Goal: Transaction & Acquisition: Book appointment/travel/reservation

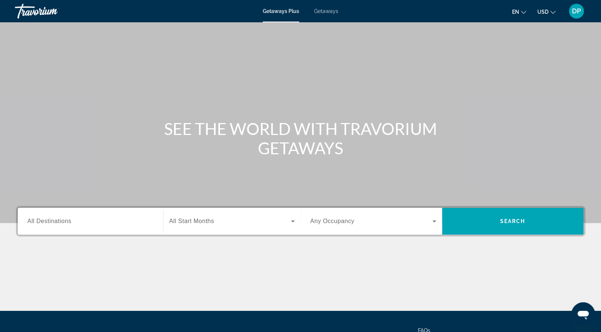
click at [127, 226] on input "Destination All Destinations" at bounding box center [91, 221] width 126 height 9
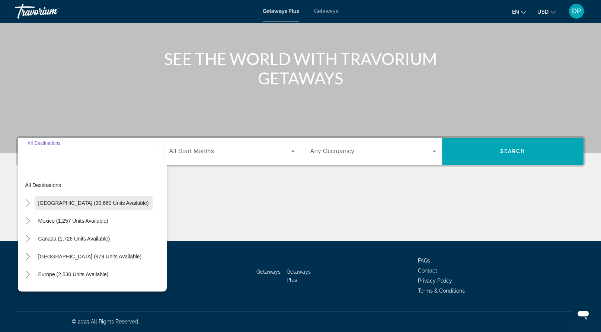
scroll to position [170, 0]
click at [32, 233] on mat-icon "Toggle Canada (1,726 units available)" at bounding box center [28, 239] width 13 height 13
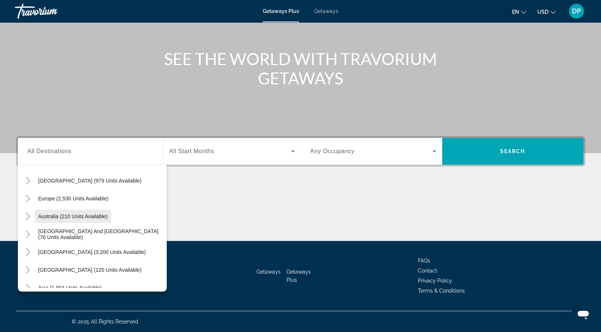
scroll to position [37, 0]
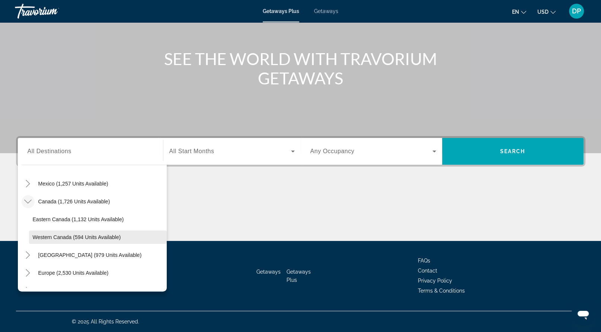
click at [57, 235] on span "Western Canada (594 units available)" at bounding box center [77, 238] width 88 height 6
type input "**********"
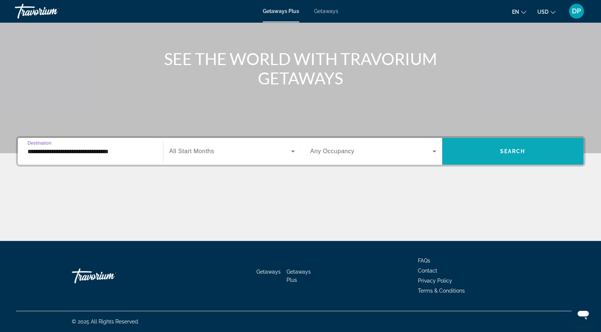
click at [495, 143] on span "Search widget" at bounding box center [512, 152] width 141 height 18
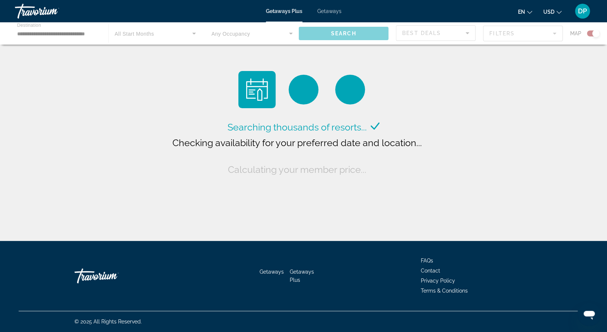
click at [518, 13] on span "en" at bounding box center [521, 12] width 7 height 6
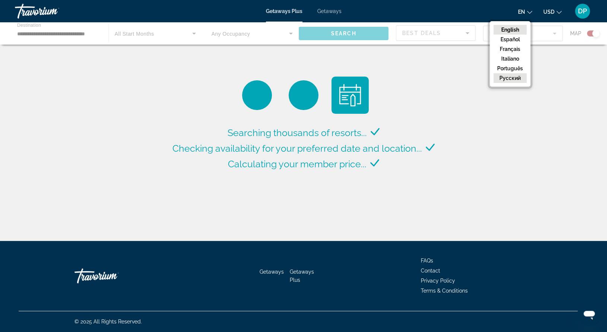
click at [493, 83] on button "русский" at bounding box center [509, 78] width 33 height 10
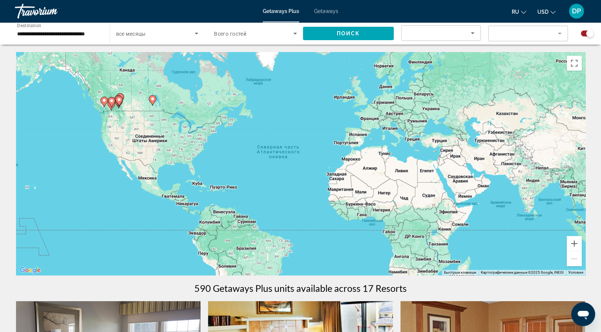
click at [253, 38] on span "Search widget" at bounding box center [253, 33] width 79 height 9
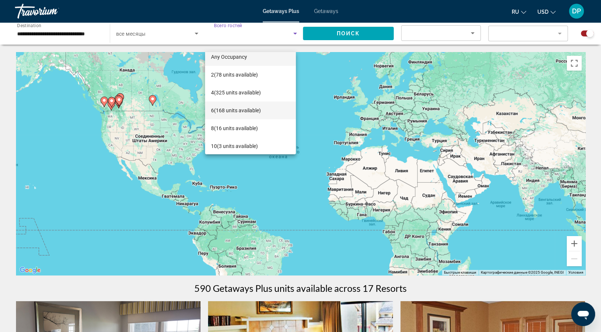
scroll to position [10, 0]
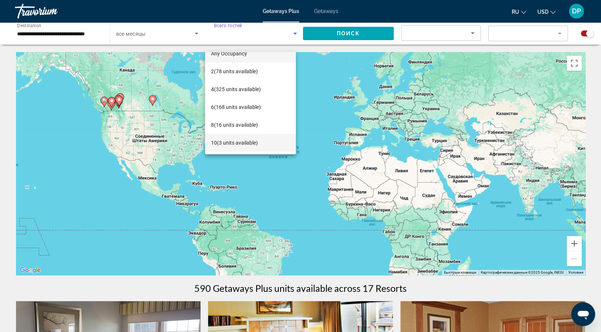
click at [248, 135] on mat-option "10 (3 units available)" at bounding box center [250, 143] width 91 height 18
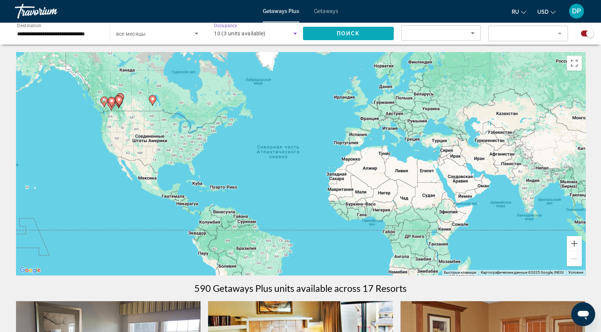
click at [322, 42] on span "Search widget" at bounding box center [348, 34] width 91 height 18
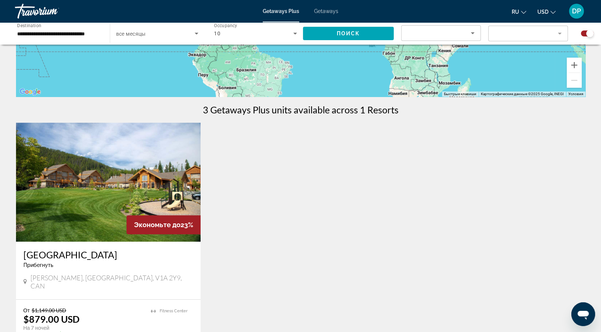
scroll to position [223, 0]
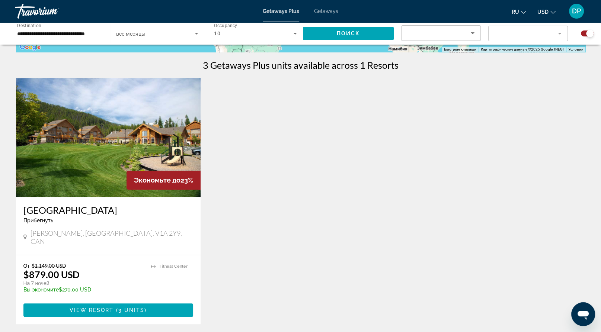
click at [122, 185] on img "Main content" at bounding box center [108, 137] width 185 height 119
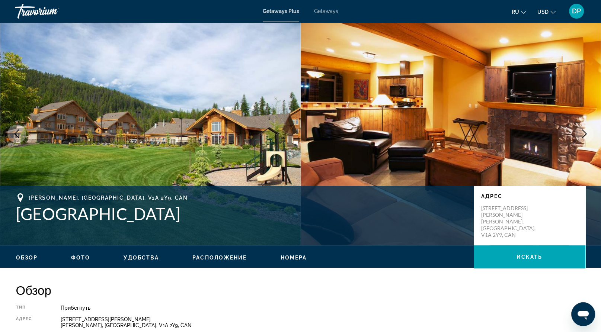
click at [582, 139] on icon "Next image" at bounding box center [584, 134] width 5 height 9
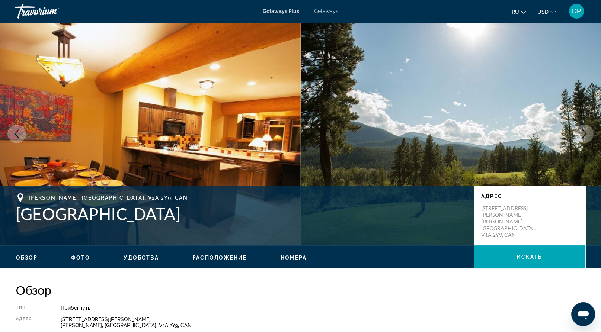
click at [580, 139] on icon "Next image" at bounding box center [584, 134] width 9 height 9
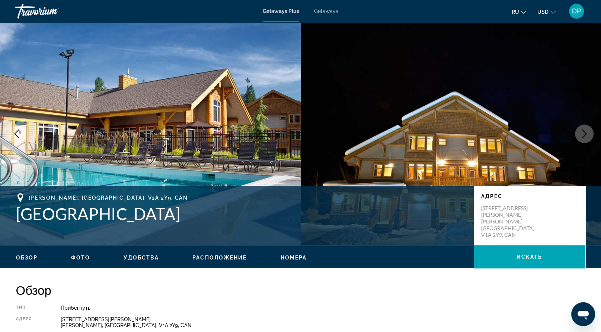
click at [583, 139] on icon "Next image" at bounding box center [584, 134] width 9 height 9
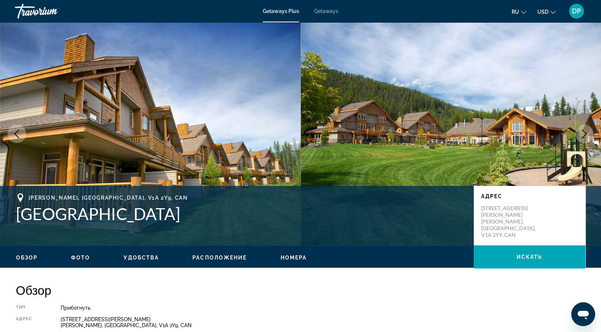
click at [582, 139] on icon "Next image" at bounding box center [584, 134] width 5 height 9
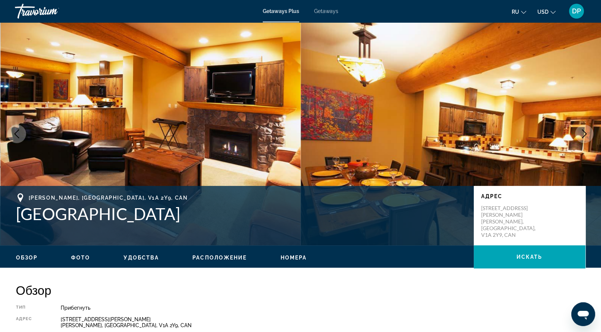
click at [582, 139] on icon "Next image" at bounding box center [584, 134] width 5 height 9
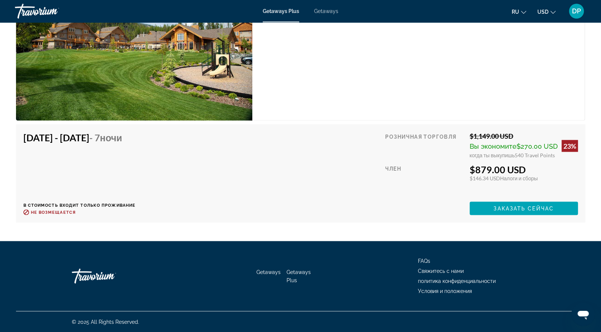
scroll to position [1521, 0]
click at [385, 196] on div "Член" at bounding box center [424, 180] width 79 height 32
click at [497, 211] on span "Заказать сейчас" at bounding box center [524, 209] width 60 height 6
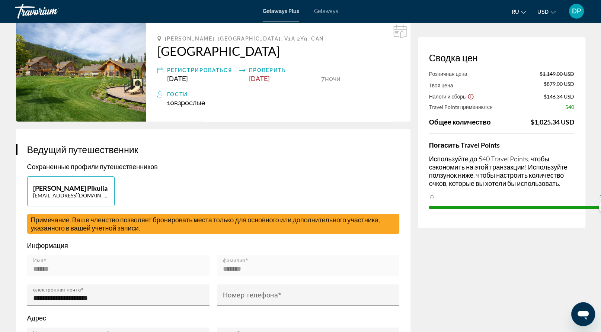
scroll to position [37, 0]
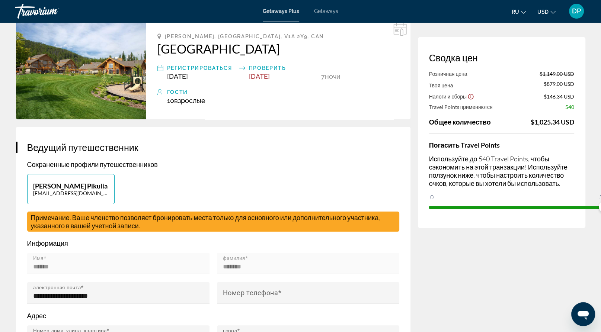
click at [548, 16] on ul "ru English Español Français Italiano Português русский USD USD ($) MXN (Mex$) C…" at bounding box center [539, 11] width 55 height 12
click at [551, 15] on icon "Change currency" at bounding box center [553, 12] width 5 height 5
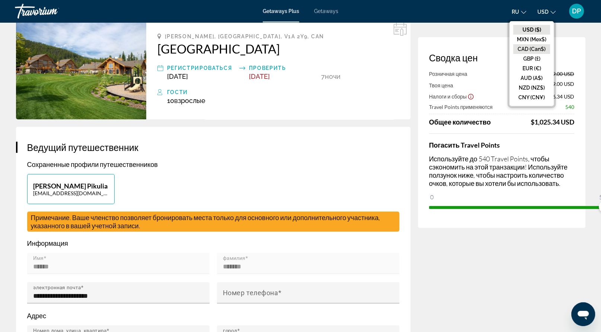
click at [513, 54] on button "CAD (Can$)" at bounding box center [531, 49] width 37 height 10
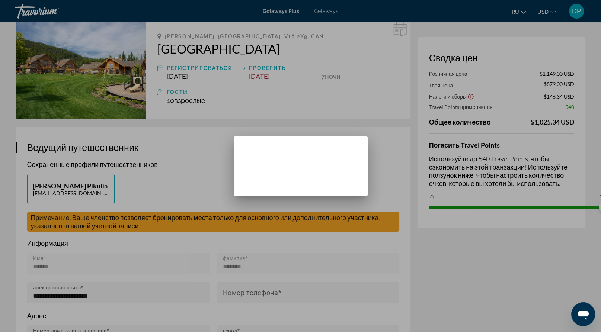
scroll to position [0, 0]
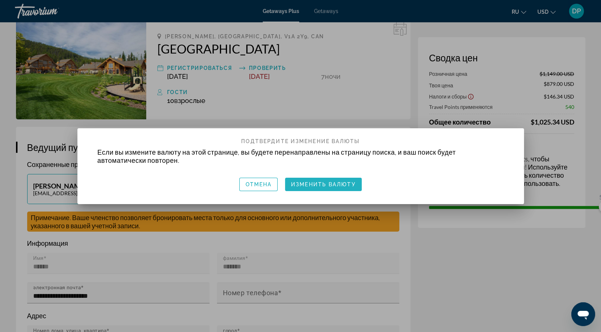
click at [324, 185] on span "Изменить валюту" at bounding box center [323, 185] width 65 height 6
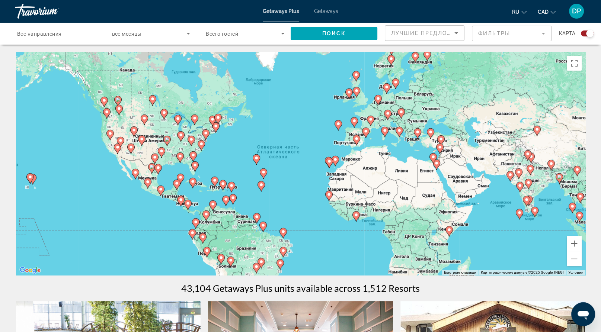
click at [62, 37] on span "Все направления" at bounding box center [39, 34] width 45 height 6
click at [67, 38] on input "Destination Все направления" at bounding box center [56, 33] width 79 height 9
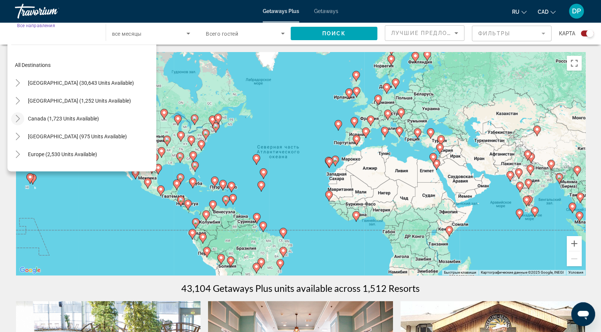
click at [24, 125] on mat-icon "Toggle Canada (1,723 units available)" at bounding box center [17, 118] width 13 height 13
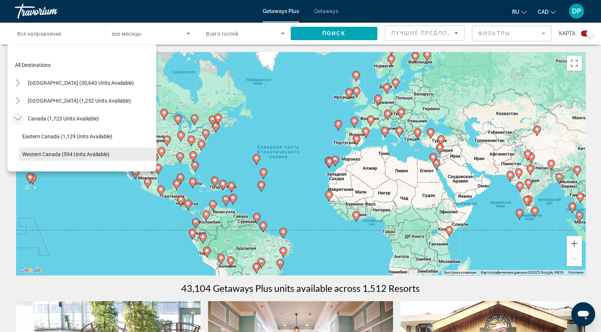
click at [32, 160] on span "Search widget" at bounding box center [88, 155] width 138 height 18
type input "**********"
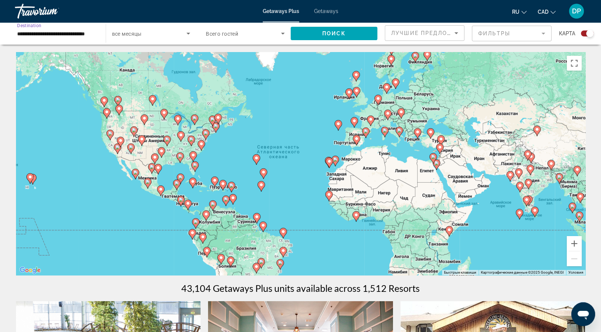
click at [235, 36] on div "Search widget" at bounding box center [245, 33] width 79 height 21
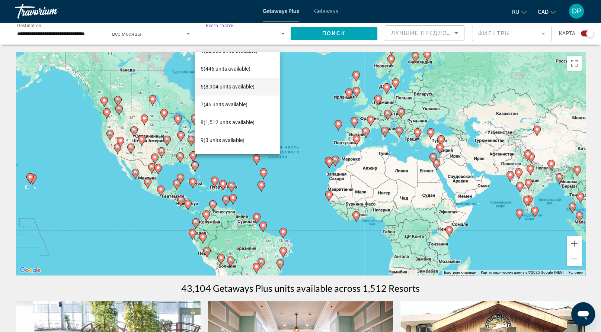
scroll to position [118, 0]
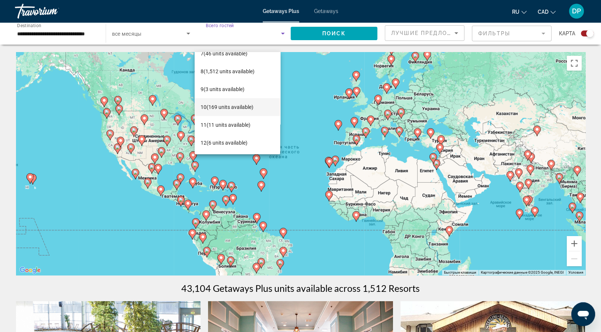
click at [223, 104] on span "10 (169 units available)" at bounding box center [227, 107] width 53 height 9
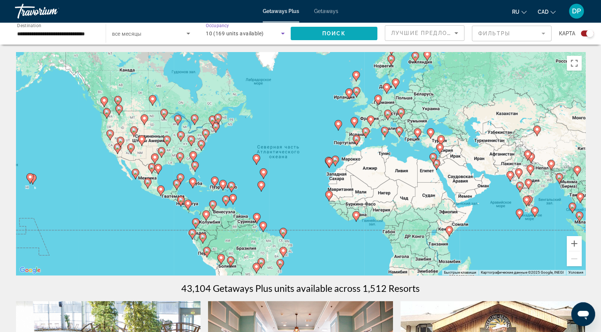
click at [303, 39] on span "Search widget" at bounding box center [334, 34] width 87 height 18
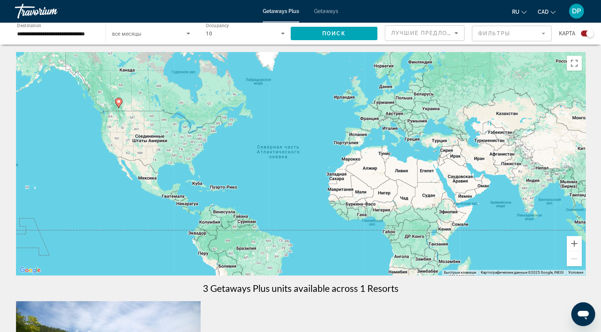
click at [117, 109] on gmp-advanced-marker "Main content" at bounding box center [118, 103] width 7 height 11
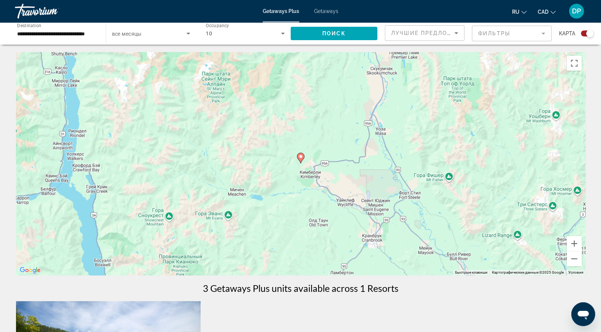
click at [300, 159] on image "Main content" at bounding box center [301, 157] width 4 height 4
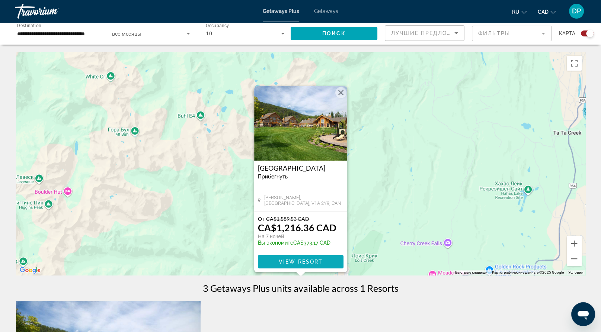
click at [305, 265] on span "View Resort" at bounding box center [301, 262] width 44 height 6
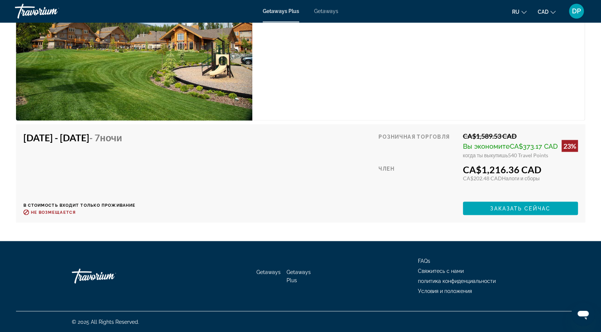
scroll to position [1564, 0]
click at [490, 211] on span "Заказать сейчас" at bounding box center [520, 209] width 60 height 6
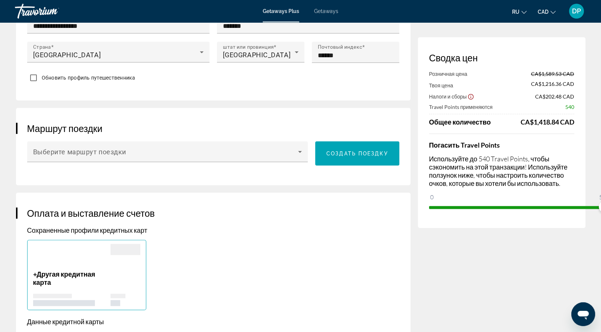
scroll to position [261, 0]
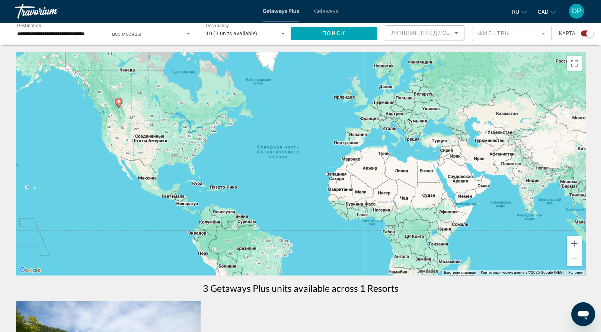
click at [265, 44] on div "10 (3 units available)" at bounding box center [245, 33] width 79 height 21
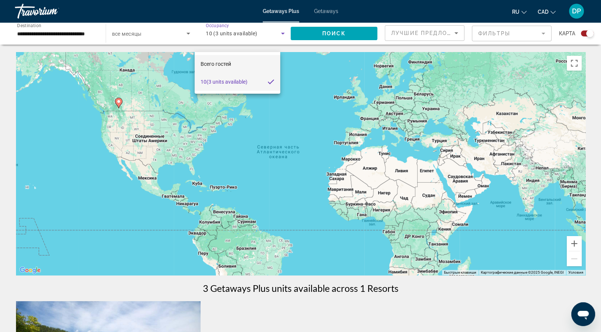
click at [226, 64] on span "Всего гостей" at bounding box center [216, 64] width 31 height 6
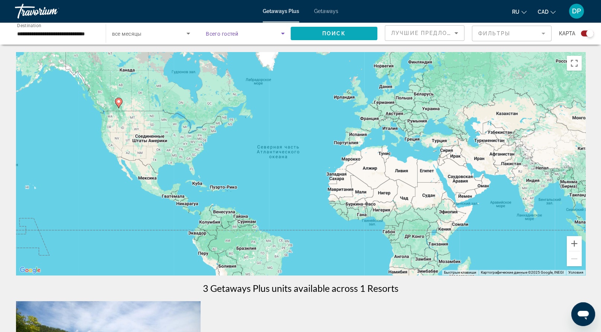
click at [330, 36] on span "Поиск" at bounding box center [333, 34] width 23 height 6
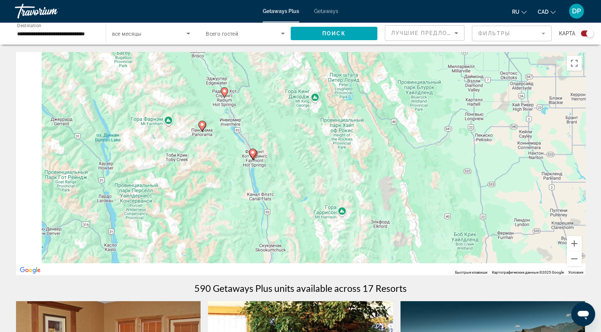
drag, startPoint x: 131, startPoint y: 242, endPoint x: 255, endPoint y: 175, distance: 141.3
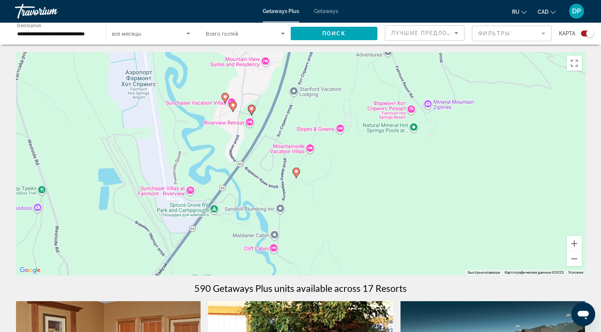
click at [297, 174] on image "Main content" at bounding box center [296, 171] width 4 height 4
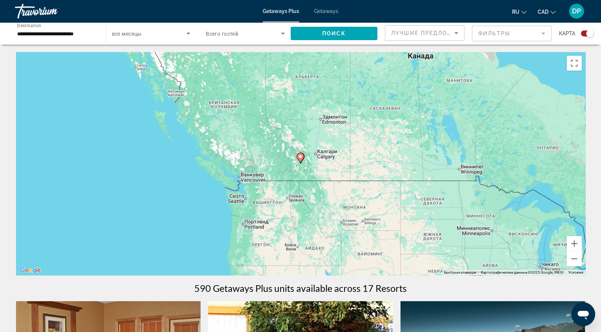
click at [301, 179] on div "Для навигации используйте клавиши со стрелками. Чтобы активировать перетаскиван…" at bounding box center [301, 163] width 570 height 223
click at [569, 251] on button "Увеличить" at bounding box center [574, 243] width 15 height 15
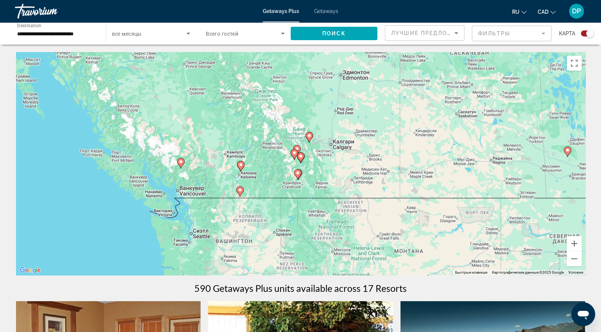
click at [300, 163] on icon "Main content" at bounding box center [300, 158] width 7 height 10
type input "**********"
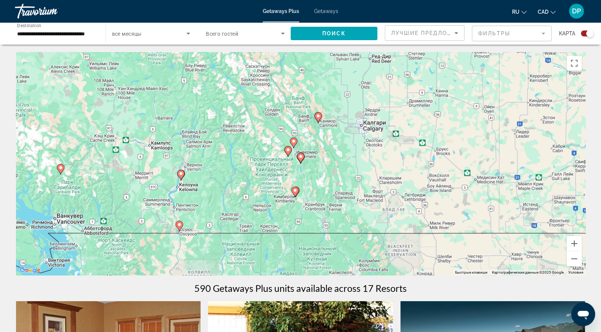
click at [300, 163] on icon "Main content" at bounding box center [300, 158] width 7 height 10
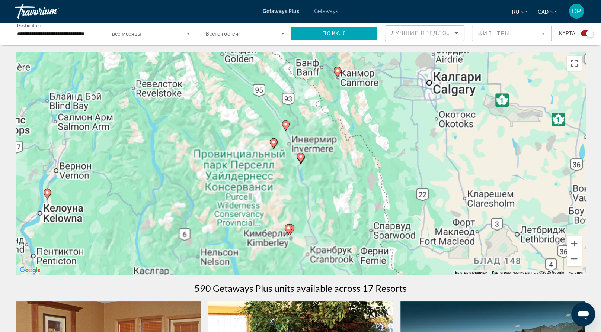
click at [300, 163] on icon "Main content" at bounding box center [300, 158] width 7 height 10
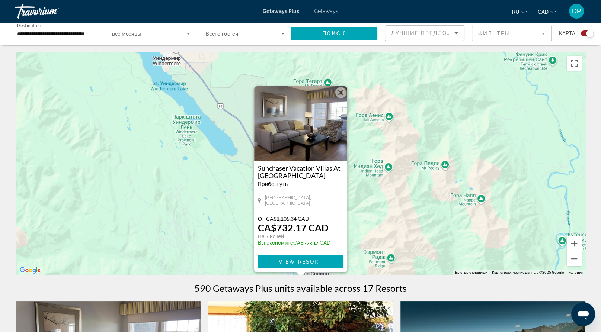
click at [195, 262] on div "Чтобы активировать перетаскивание с помощью клавиатуры, нажмите Alt + Ввод. Пос…" at bounding box center [301, 163] width 570 height 223
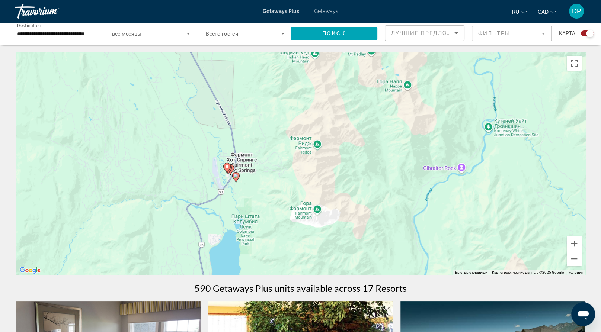
drag, startPoint x: 292, startPoint y: 255, endPoint x: 193, endPoint y: 77, distance: 203.7
click at [193, 77] on div "Чтобы активировать перетаскивание с помощью клавиатуры, нажмите Alt + Ввод. Пос…" at bounding box center [301, 163] width 570 height 223
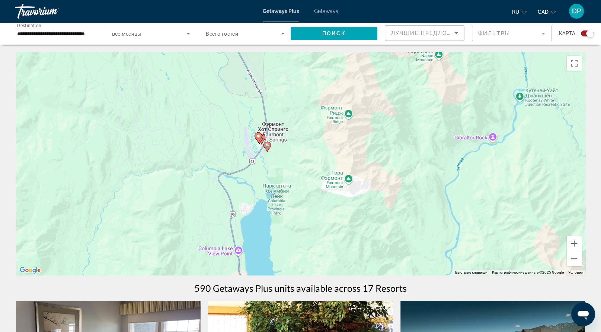
drag, startPoint x: 205, startPoint y: 133, endPoint x: 305, endPoint y: 255, distance: 157.2
click at [305, 255] on div "Чтобы активировать перетаскивание с помощью клавиатуры, нажмите Alt + Ввод. Пос…" at bounding box center [301, 163] width 570 height 223
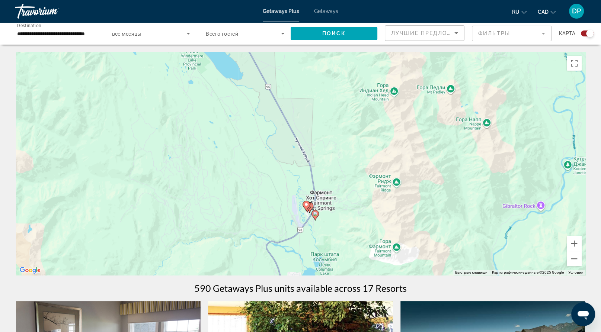
click at [260, 214] on div "Чтобы активировать перетаскивание с помощью клавиатуры, нажмите Alt + Ввод. Пос…" at bounding box center [301, 163] width 570 height 223
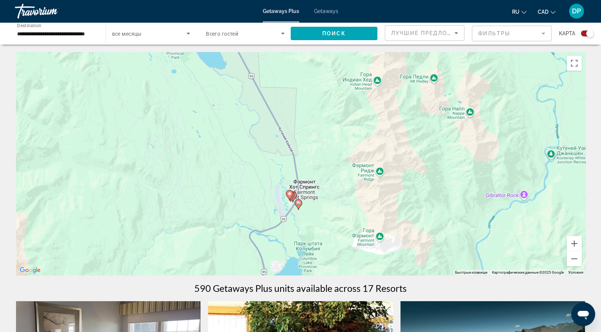
click at [288, 201] on gmp-advanced-marker "Main content" at bounding box center [289, 195] width 7 height 11
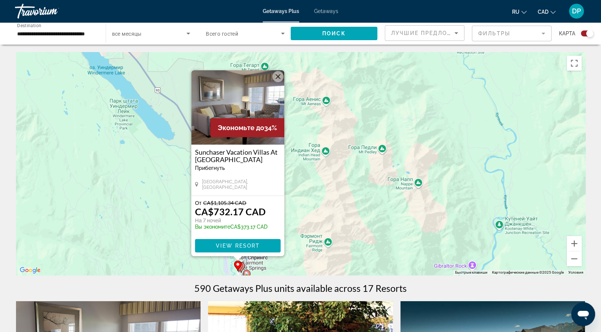
drag, startPoint x: 393, startPoint y: 230, endPoint x: 340, endPoint y: 214, distance: 56.0
click at [340, 214] on div "Чтобы активировать перетаскивание с помощью клавиатуры, нажмите Alt + Ввод. Пос…" at bounding box center [301, 163] width 570 height 223
click at [239, 124] on span "Экономьте до" at bounding box center [241, 128] width 47 height 8
click at [259, 249] on span "View Resort" at bounding box center [238, 246] width 44 height 6
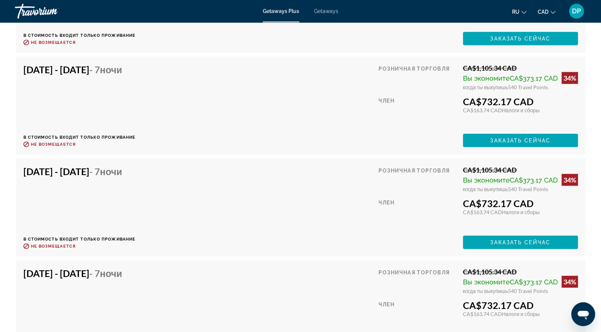
scroll to position [1721, 0]
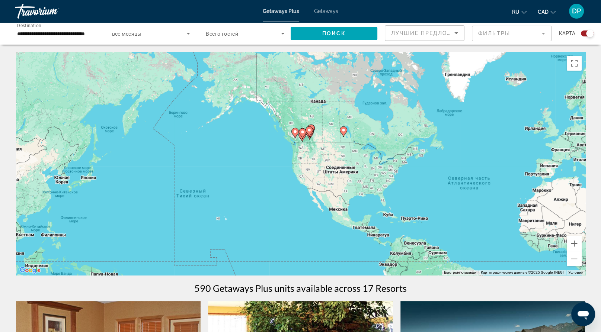
drag, startPoint x: 118, startPoint y: 121, endPoint x: 307, endPoint y: 162, distance: 193.2
click at [307, 140] on gmp-advanced-marker "Main content" at bounding box center [309, 134] width 7 height 11
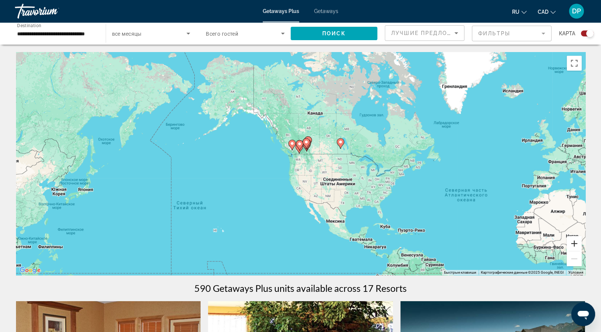
click at [571, 251] on button "Увеличить" at bounding box center [574, 243] width 15 height 15
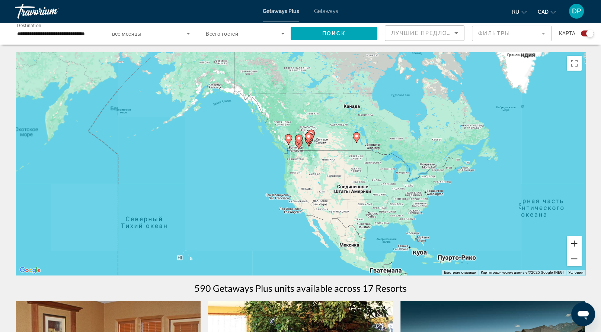
click at [571, 251] on button "Увеличить" at bounding box center [574, 243] width 15 height 15
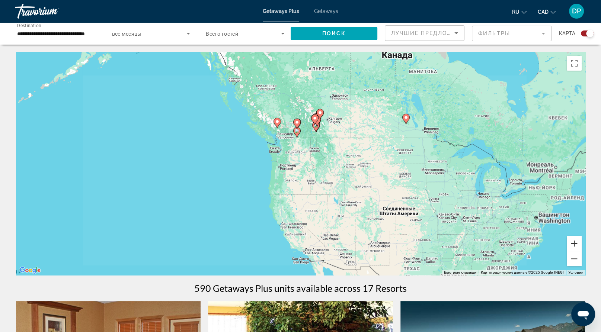
click at [571, 251] on button "Увеличить" at bounding box center [574, 243] width 15 height 15
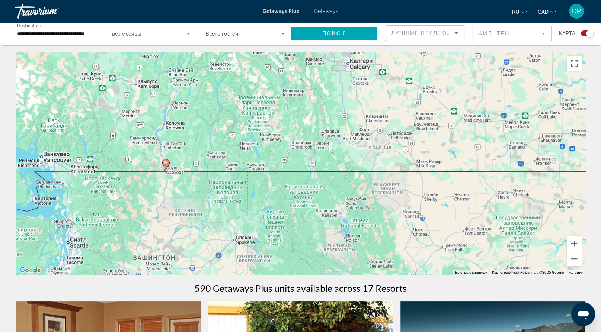
drag, startPoint x: 417, startPoint y: 138, endPoint x: 306, endPoint y: 292, distance: 190.4
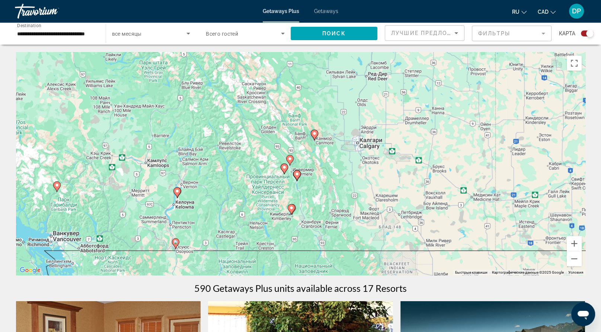
drag, startPoint x: 329, startPoint y: 178, endPoint x: 356, endPoint y: 230, distance: 59.3
click at [356, 230] on div "Чтобы активировать перетаскивание с помощью клавиатуры, нажмите Alt + Ввод. Пос…" at bounding box center [301, 163] width 570 height 223
click at [573, 251] on button "Увеличить" at bounding box center [574, 243] width 15 height 15
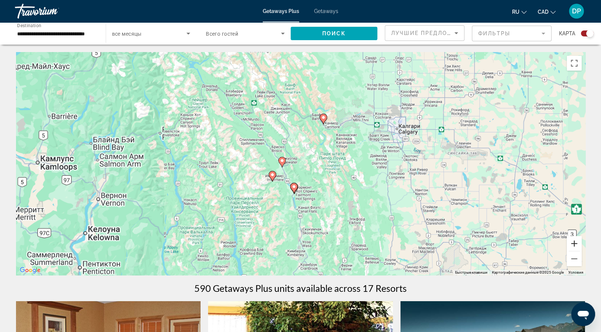
click at [573, 251] on button "Увеличить" at bounding box center [574, 243] width 15 height 15
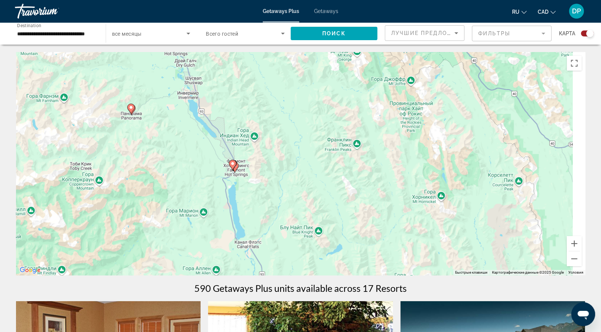
drag, startPoint x: 389, startPoint y: 244, endPoint x: 363, endPoint y: 102, distance: 145.0
click at [363, 102] on div "Чтобы активировать перетаскивание с помощью клавиатуры, нажмите Alt + Ввод. Пос…" at bounding box center [301, 163] width 570 height 223
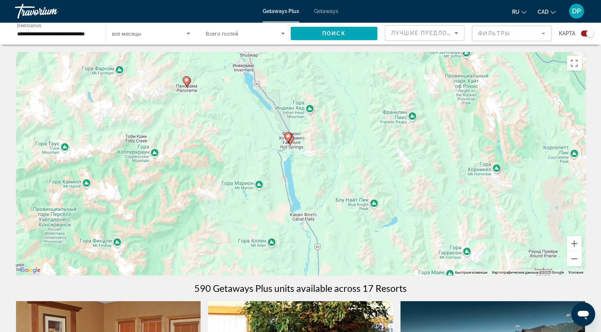
drag, startPoint x: 318, startPoint y: 192, endPoint x: 357, endPoint y: 165, distance: 47.8
click at [357, 165] on div "Чтобы активировать перетаскивание с помощью клавиатуры, нажмите Alt + Ввод. Пос…" at bounding box center [301, 163] width 570 height 223
click at [572, 251] on button "Увеличить" at bounding box center [574, 243] width 15 height 15
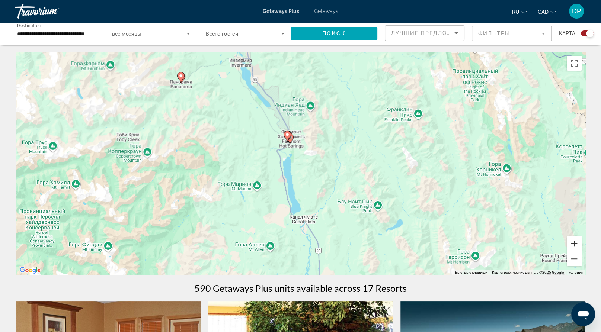
click at [572, 251] on button "Увеличить" at bounding box center [574, 243] width 15 height 15
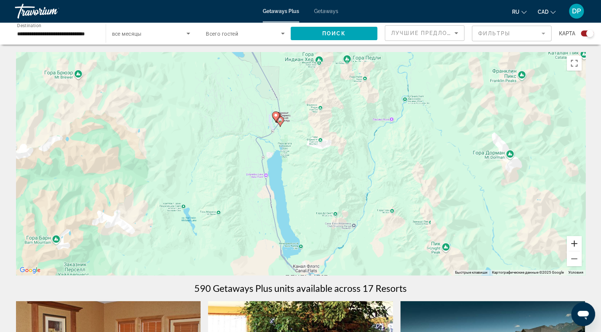
click at [572, 251] on button "Увеличить" at bounding box center [574, 243] width 15 height 15
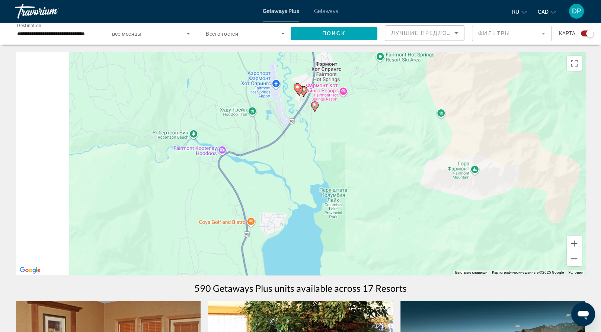
drag, startPoint x: 304, startPoint y: 120, endPoint x: 403, endPoint y: 222, distance: 141.7
click at [403, 222] on div "Чтобы активировать перетаскивание с помощью клавиатуры, нажмите Alt + Ввод. Пос…" at bounding box center [301, 163] width 570 height 223
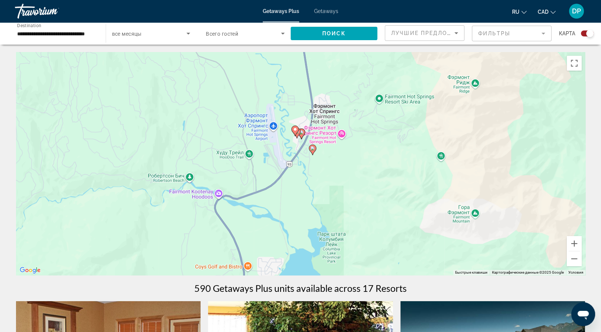
drag, startPoint x: 328, startPoint y: 137, endPoint x: 323, endPoint y: 175, distance: 38.7
click at [323, 175] on div "Чтобы активировать перетаскивание с помощью клавиатуры, нажмите Alt + Ввод. Пос…" at bounding box center [301, 163] width 570 height 223
click at [569, 251] on button "Увеличить" at bounding box center [574, 243] width 15 height 15
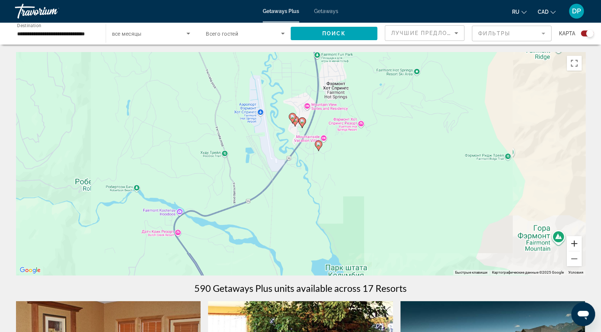
click at [569, 251] on button "Увеличить" at bounding box center [574, 243] width 15 height 15
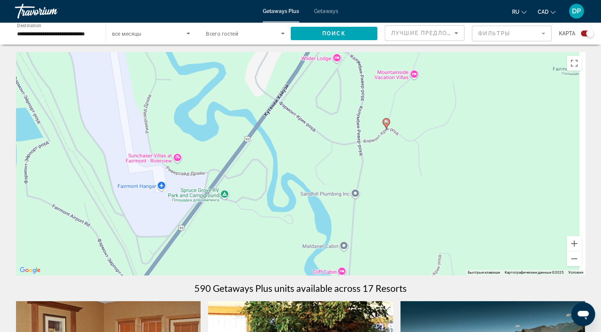
drag, startPoint x: 382, startPoint y: 156, endPoint x: 354, endPoint y: 205, distance: 56.2
click at [354, 205] on div "Чтобы активировать перетаскивание с помощью клавиатуры, нажмите Alt + Ввод. Пос…" at bounding box center [301, 163] width 570 height 223
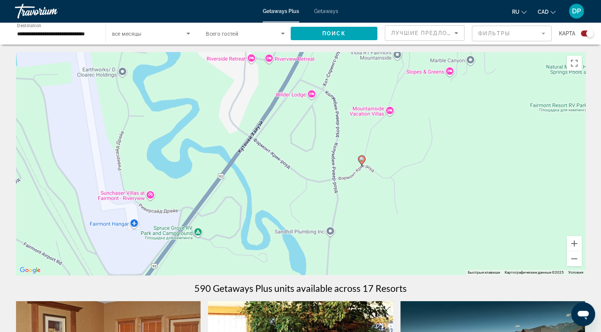
click at [362, 162] on image "Main content" at bounding box center [362, 159] width 4 height 4
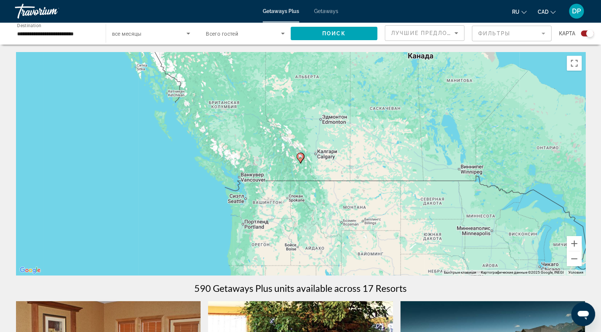
click at [300, 159] on image "Main content" at bounding box center [300, 157] width 4 height 4
type input "**********"
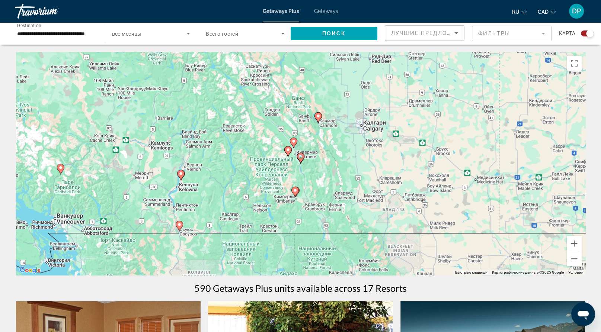
click at [300, 163] on icon "Main content" at bounding box center [300, 158] width 7 height 10
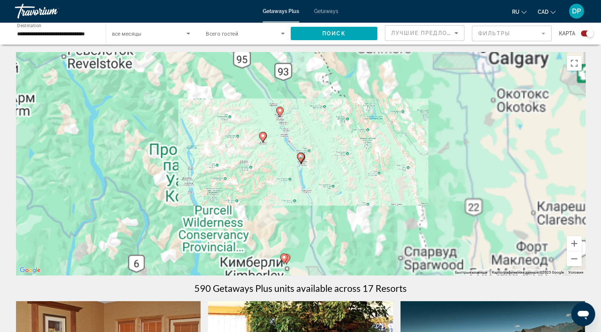
click at [300, 163] on icon "Main content" at bounding box center [300, 158] width 7 height 10
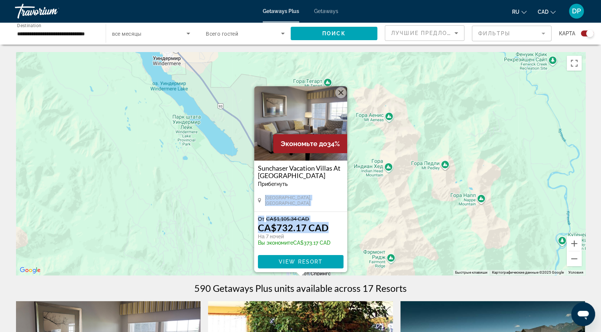
drag, startPoint x: 358, startPoint y: 232, endPoint x: 352, endPoint y: 171, distance: 60.6
click at [347, 171] on div "Экономьте до 34% Sunchaser Vacation Villas At Riverside Прибегнуть - Это курорт…" at bounding box center [300, 179] width 93 height 186
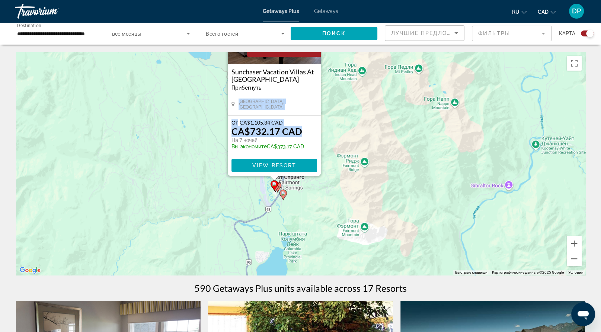
drag, startPoint x: 378, startPoint y: 230, endPoint x: 354, endPoint y: 139, distance: 94.9
click at [354, 139] on div "Чтобы активировать перетаскивание с помощью клавиатуры, нажмите Alt + Ввод. Пос…" at bounding box center [301, 163] width 570 height 223
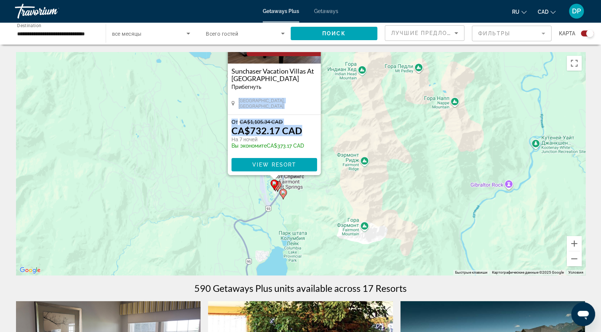
click at [283, 199] on icon "Main content" at bounding box center [283, 195] width 7 height 10
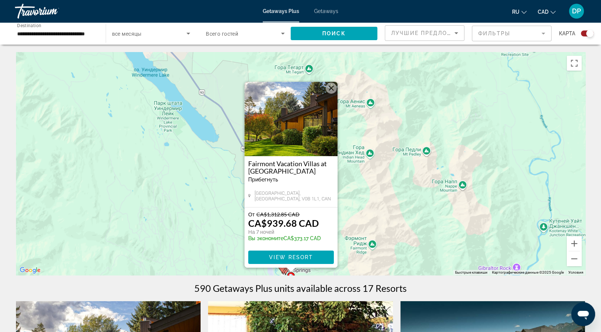
drag, startPoint x: 198, startPoint y: 233, endPoint x: 187, endPoint y: 228, distance: 12.2
click at [187, 228] on div "Чтобы активировать перетаскивание с помощью клавиатуры, нажмите Alt + Ввод. Пос…" at bounding box center [301, 163] width 570 height 223
click at [296, 118] on img "Main content" at bounding box center [291, 119] width 93 height 74
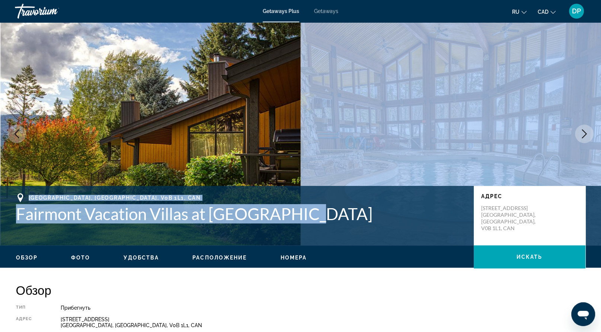
drag, startPoint x: 369, startPoint y: 208, endPoint x: 319, endPoint y: 139, distance: 85.4
click at [341, 166] on div "prev next Fairmont Hot Springs, BC, V0B 1L1, CAN Fairmont Vacation Villas at Mo…" at bounding box center [300, 133] width 601 height 223
click at [278, 202] on img "Main content" at bounding box center [150, 133] width 301 height 223
click at [407, 195] on img "Main content" at bounding box center [451, 133] width 301 height 223
click at [384, 224] on h1 "Fairmont Vacation Villas at Mountainside" at bounding box center [241, 213] width 451 height 19
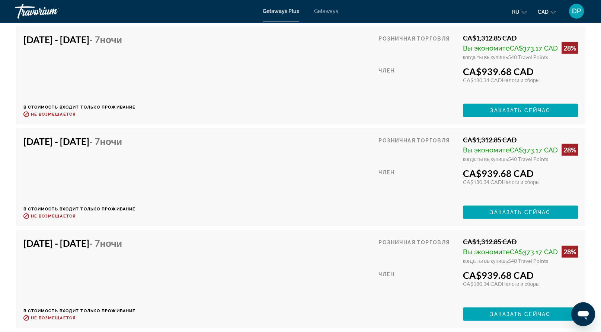
scroll to position [1936, 0]
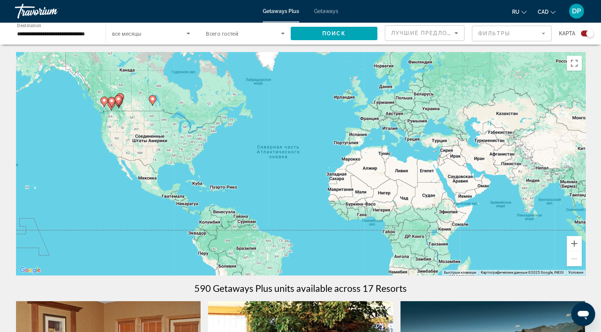
click at [121, 106] on gmp-advanced-marker "Main content" at bounding box center [118, 100] width 7 height 11
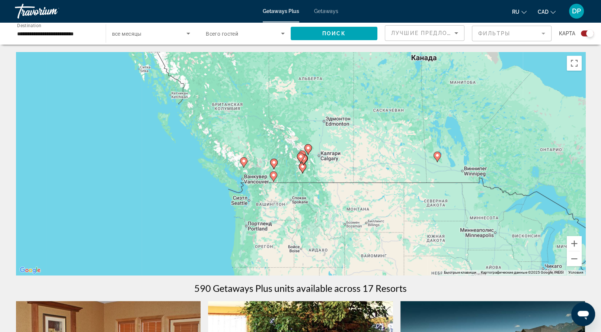
click at [307, 184] on div "Чтобы активировать перетаскивание с помощью клавиатуры, нажмите Alt + Ввод. Пос…" at bounding box center [301, 163] width 570 height 223
click at [303, 173] on icon "Main content" at bounding box center [302, 168] width 7 height 10
type input "**********"
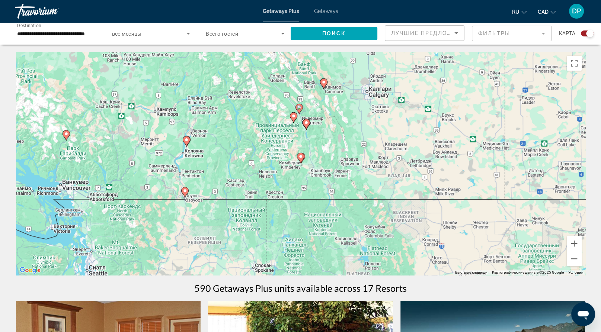
click at [305, 129] on icon "Main content" at bounding box center [306, 125] width 7 height 10
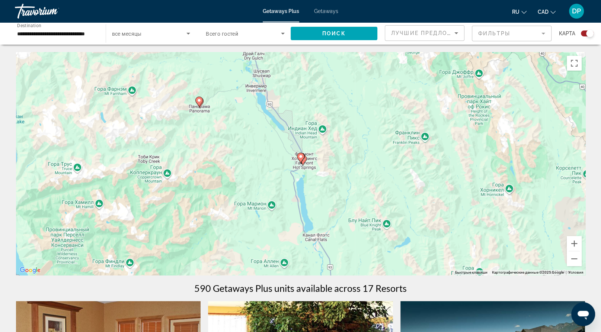
click at [302, 159] on image "Main content" at bounding box center [301, 157] width 4 height 4
click at [300, 163] on icon "Main content" at bounding box center [300, 158] width 7 height 10
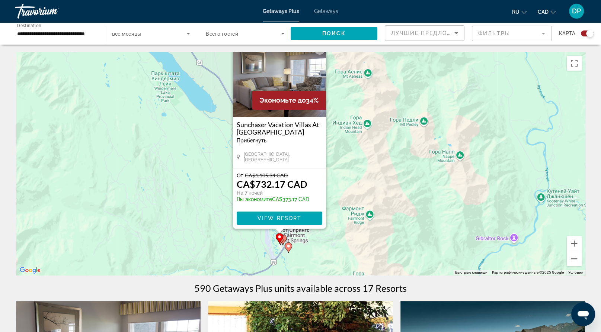
drag, startPoint x: 196, startPoint y: 210, endPoint x: 181, endPoint y: 188, distance: 26.4
click at [181, 188] on div "Чтобы активировать перетаскивание с помощью клавиатуры, нажмите Alt + Ввод. Пос…" at bounding box center [301, 163] width 570 height 223
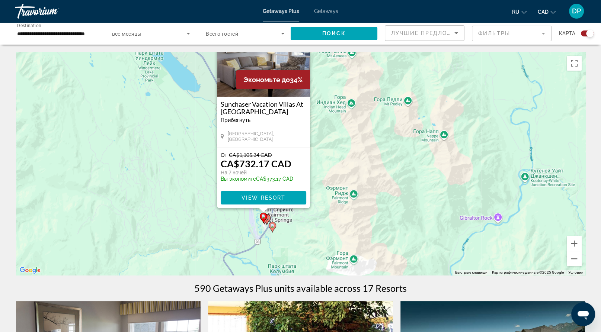
click at [268, 220] on image "Main content" at bounding box center [267, 218] width 4 height 4
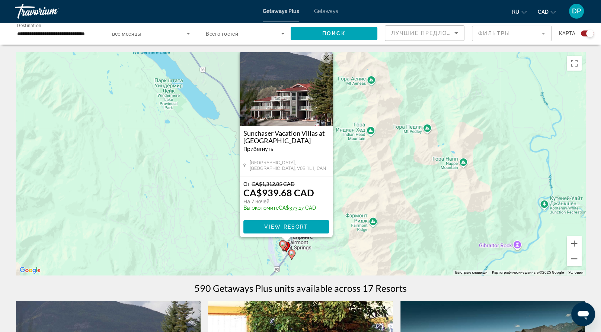
drag, startPoint x: 211, startPoint y: 232, endPoint x: 208, endPoint y: 213, distance: 19.3
click at [208, 213] on div "Чтобы активировать перетаскивание с помощью клавиатуры, нажмите Alt + Ввод. Пос…" at bounding box center [301, 163] width 570 height 223
click at [285, 251] on gmp-advanced-marker "Main content" at bounding box center [282, 245] width 7 height 11
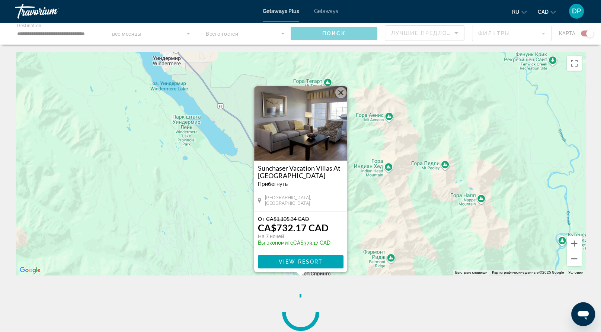
click at [300, 127] on img "Main content" at bounding box center [300, 123] width 93 height 74
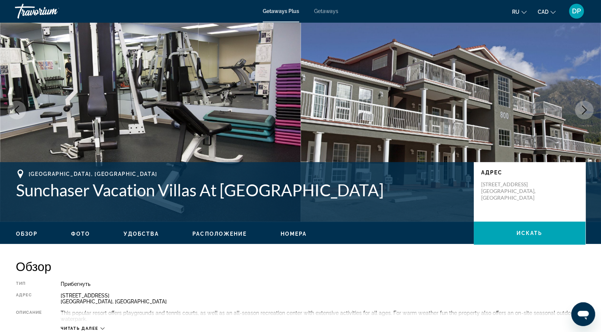
scroll to position [37, 0]
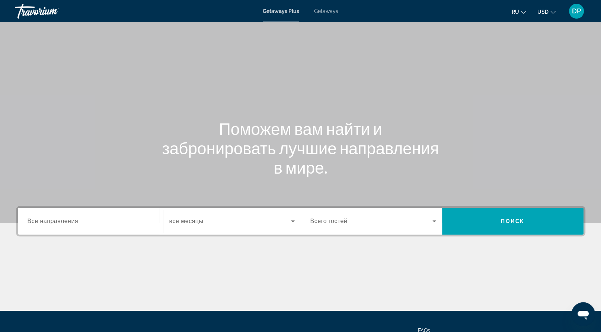
click at [96, 226] on input "Destination Все направления" at bounding box center [91, 221] width 126 height 9
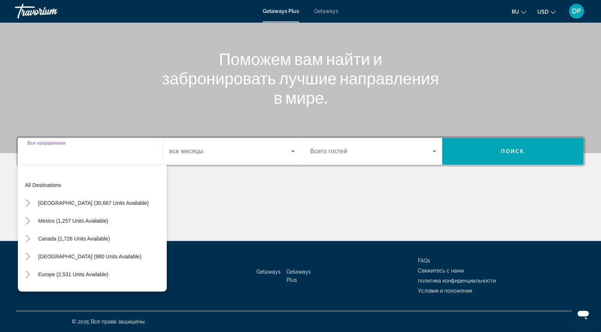
scroll to position [170, 0]
click at [32, 217] on icon "Toggle Mexico (1,257 units available)" at bounding box center [27, 220] width 7 height 7
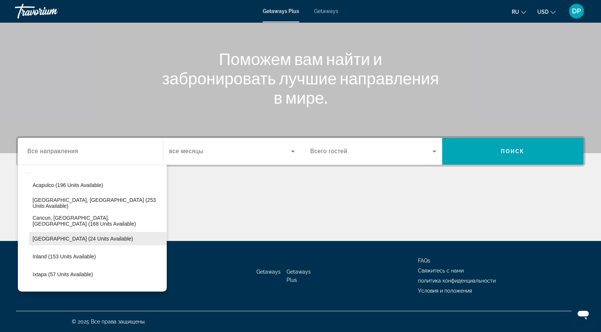
scroll to position [40, 0]
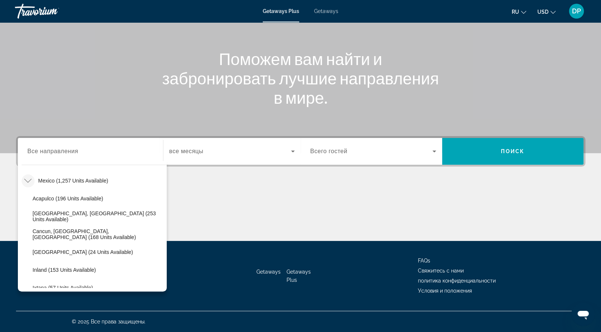
click at [32, 177] on icon "Toggle Mexico (1,257 units available)" at bounding box center [27, 180] width 7 height 7
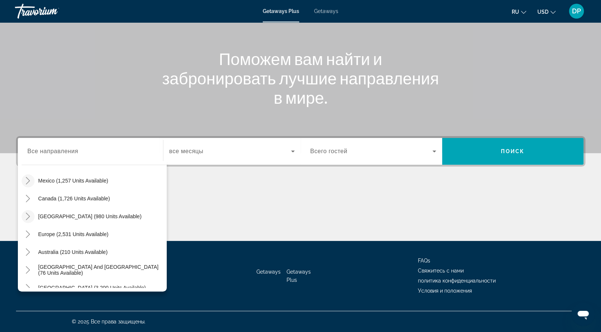
click at [35, 210] on mat-icon "Toggle Caribbean & Atlantic Islands (980 units available)" at bounding box center [28, 216] width 13 height 13
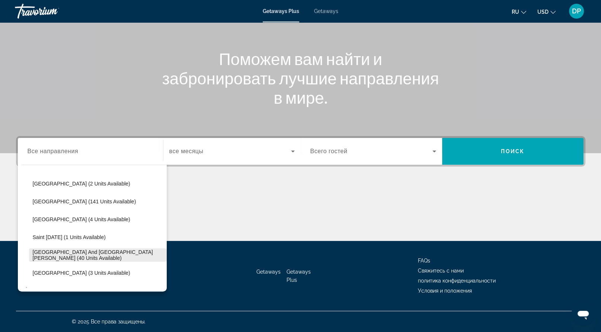
scroll to position [113, 0]
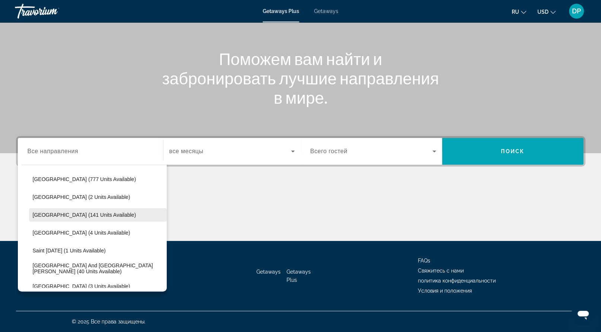
click at [59, 212] on span "[GEOGRAPHIC_DATA] (141 units available)" at bounding box center [85, 215] width 104 height 6
type input "**********"
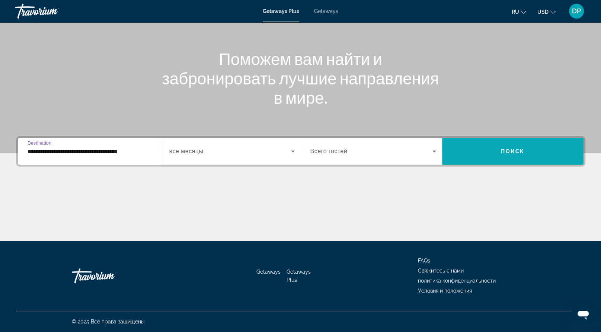
click at [486, 143] on span "Search widget" at bounding box center [512, 152] width 141 height 18
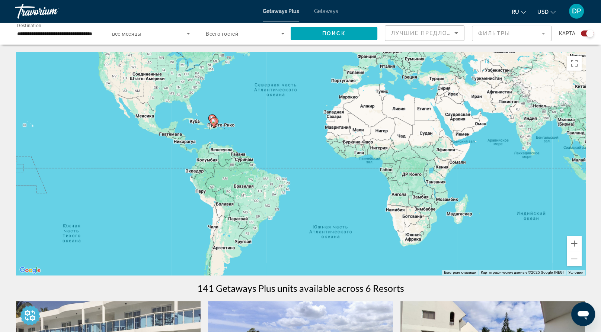
drag, startPoint x: 221, startPoint y: 210, endPoint x: 221, endPoint y: 148, distance: 61.8
click at [221, 148] on div "Чтобы активировать перетаскивание с помощью клавиатуры, нажмите Alt + Ввод. Пос…" at bounding box center [301, 163] width 570 height 223
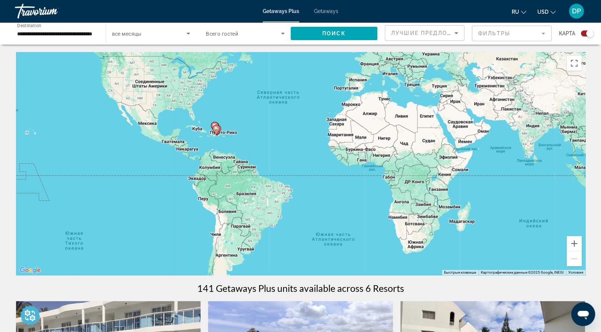
click at [210, 160] on div "Чтобы активировать перетаскивание с помощью клавиатуры, нажмите Alt + Ввод. Пос…" at bounding box center [301, 163] width 570 height 223
click at [573, 251] on button "Увеличить" at bounding box center [574, 243] width 15 height 15
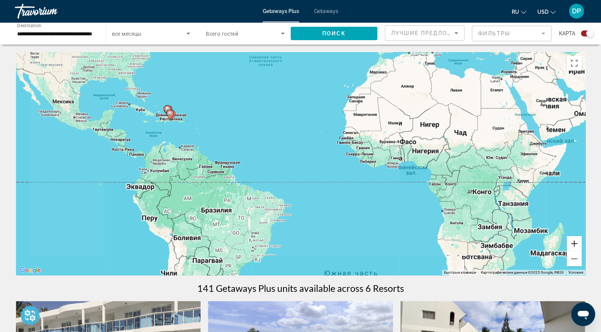
click at [573, 251] on button "Увеличить" at bounding box center [574, 243] width 15 height 15
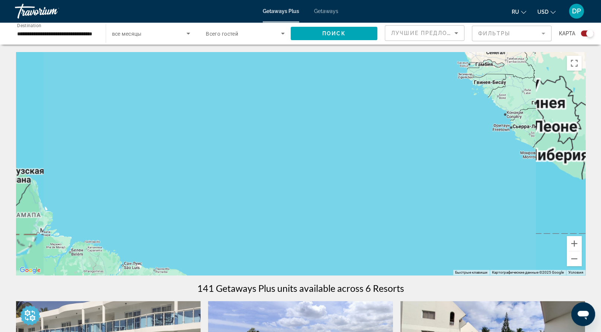
drag, startPoint x: 168, startPoint y: 165, endPoint x: 414, endPoint y: 239, distance: 256.8
click at [416, 239] on div "Main content" at bounding box center [301, 163] width 570 height 223
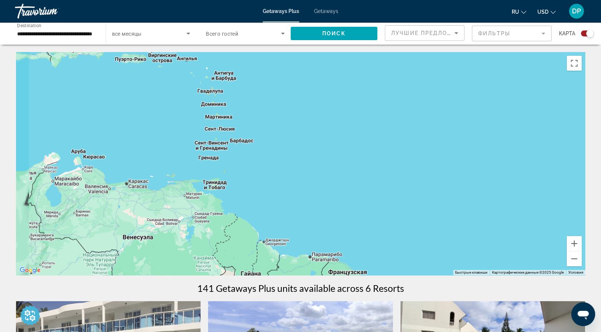
drag, startPoint x: 129, startPoint y: 150, endPoint x: 220, endPoint y: 245, distance: 131.7
click at [224, 261] on div "Main content" at bounding box center [301, 163] width 570 height 223
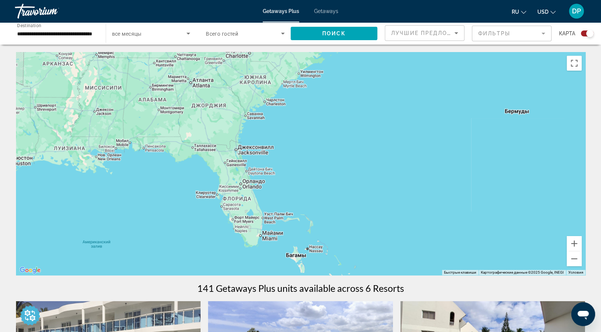
drag, startPoint x: 199, startPoint y: 210, endPoint x: 167, endPoint y: 82, distance: 132.4
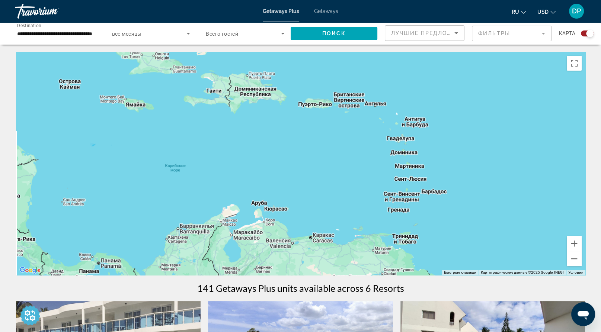
drag, startPoint x: 211, startPoint y: 134, endPoint x: 280, endPoint y: 159, distance: 73.5
click at [282, 158] on div "Main content" at bounding box center [301, 163] width 570 height 223
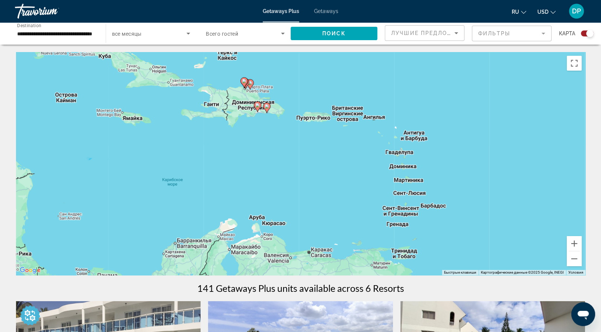
drag, startPoint x: 255, startPoint y: 149, endPoint x: 258, endPoint y: 200, distance: 50.7
click at [258, 200] on div "Чтобы активировать перетаскивание с помощью клавиатуры, нажмите Alt + Ввод. Пос…" at bounding box center [301, 163] width 570 height 223
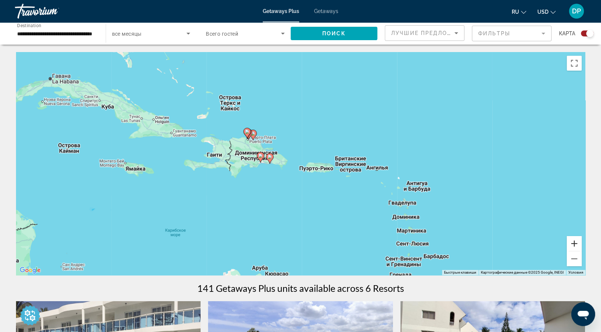
click at [573, 251] on button "Увеличить" at bounding box center [574, 243] width 15 height 15
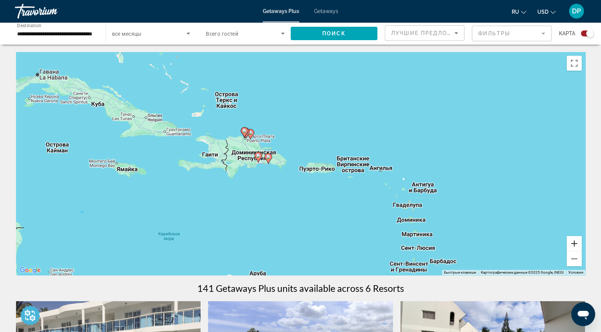
click at [573, 251] on button "Увеличить" at bounding box center [574, 243] width 15 height 15
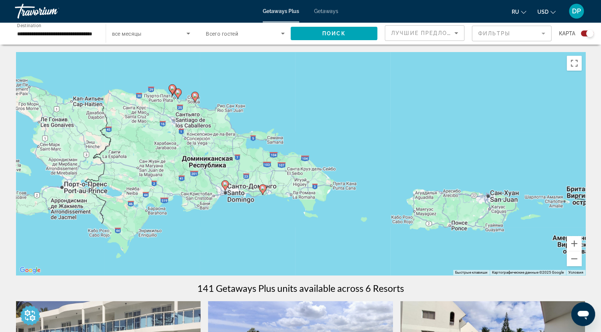
drag, startPoint x: 224, startPoint y: 200, endPoint x: 314, endPoint y: 235, distance: 97.0
click at [314, 235] on div "Чтобы активировать перетаскивание с помощью клавиатуры, нажмите Alt + Ввод. Пос…" at bounding box center [301, 163] width 570 height 223
click at [569, 251] on button "Увеличить" at bounding box center [574, 243] width 15 height 15
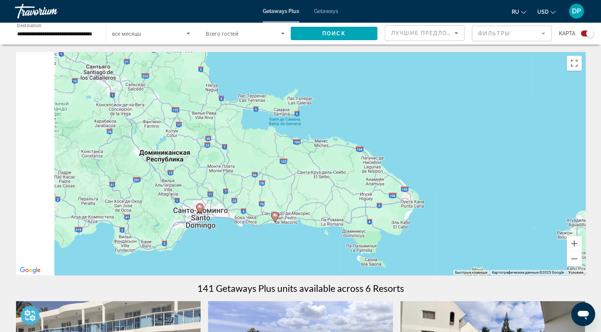
drag, startPoint x: 276, startPoint y: 255, endPoint x: 349, endPoint y: 253, distance: 73.4
click at [349, 253] on div "Чтобы активировать перетаскивание с помощью клавиатуры, нажмите Alt + Ввод. Пос…" at bounding box center [301, 163] width 570 height 223
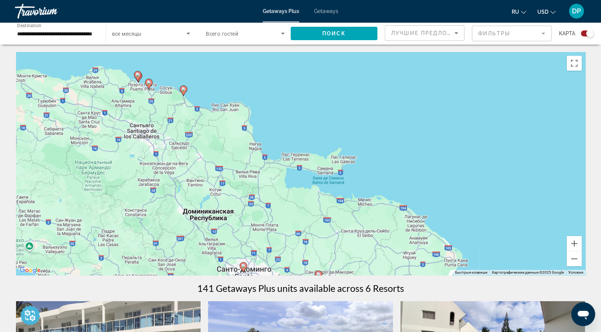
drag, startPoint x: 196, startPoint y: 155, endPoint x: 218, endPoint y: 205, distance: 54.4
click at [218, 205] on div "Чтобы активировать перетаскивание с помощью клавиатуры, нажмите Alt + Ввод. Пос…" at bounding box center [301, 163] width 570 height 223
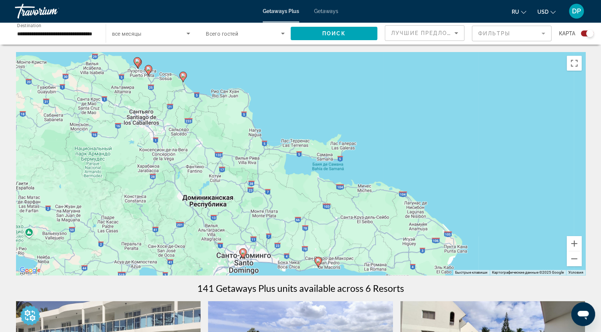
drag, startPoint x: 255, startPoint y: 188, endPoint x: 254, endPoint y: 148, distance: 40.6
click at [254, 148] on div "Чтобы активировать перетаскивание с помощью клавиатуры, нажмите Alt + Ввод. Пос…" at bounding box center [301, 163] width 570 height 223
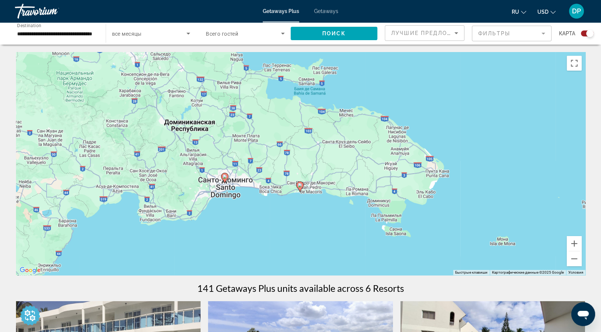
drag, startPoint x: 300, startPoint y: 242, endPoint x: 283, endPoint y: 216, distance: 31.6
click at [283, 216] on div "Чтобы активировать перетаскивание с помощью клавиатуры, нажмите Alt + Ввод. Пос…" at bounding box center [301, 163] width 570 height 223
click at [300, 188] on image "Main content" at bounding box center [300, 185] width 4 height 4
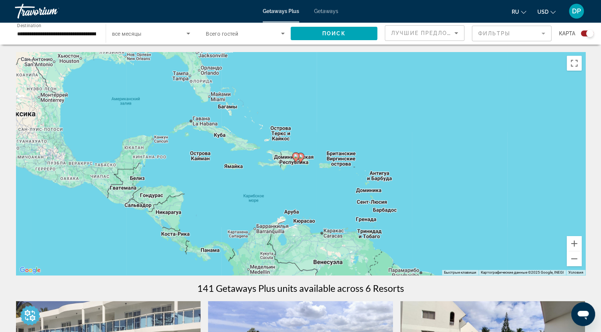
click at [300, 159] on image "Main content" at bounding box center [301, 157] width 4 height 4
type input "**********"
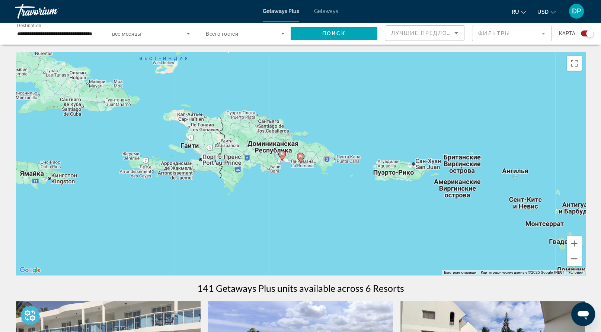
click at [302, 159] on image "Main content" at bounding box center [301, 157] width 4 height 4
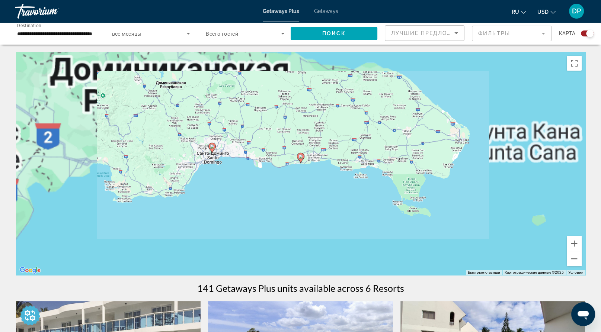
click at [300, 159] on image "Main content" at bounding box center [301, 157] width 4 height 4
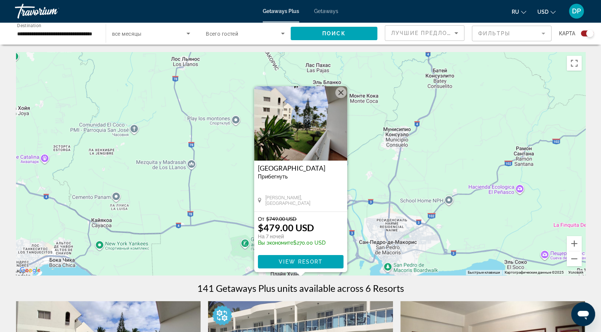
click at [304, 116] on img "Main content" at bounding box center [300, 123] width 93 height 74
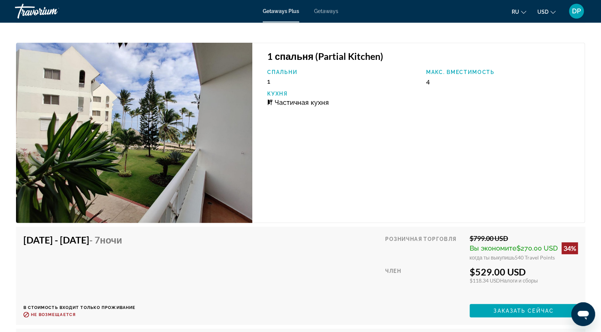
scroll to position [2122, 0]
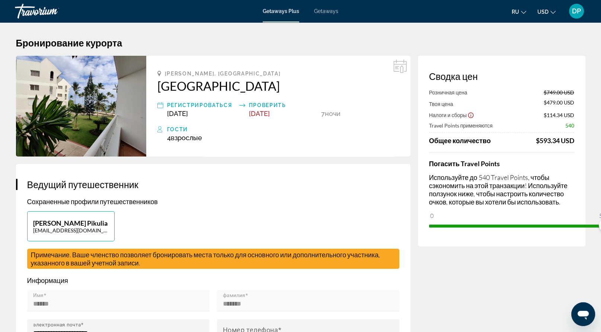
click at [333, 14] on span "Getaways" at bounding box center [326, 11] width 24 height 6
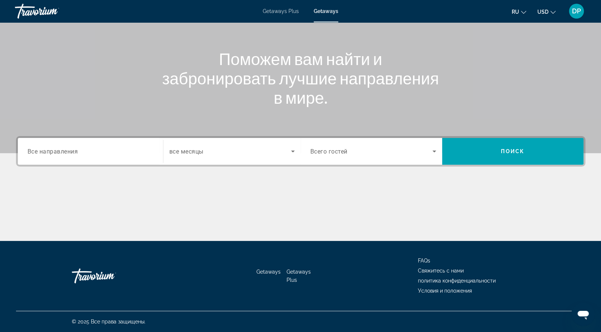
click at [123, 156] on input "Destination Все направления" at bounding box center [91, 151] width 126 height 9
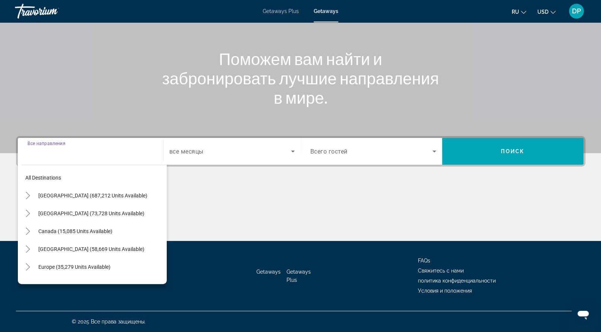
scroll to position [170, 0]
click at [32, 228] on icon "Toggle Canada (15,085 units available)" at bounding box center [27, 231] width 7 height 7
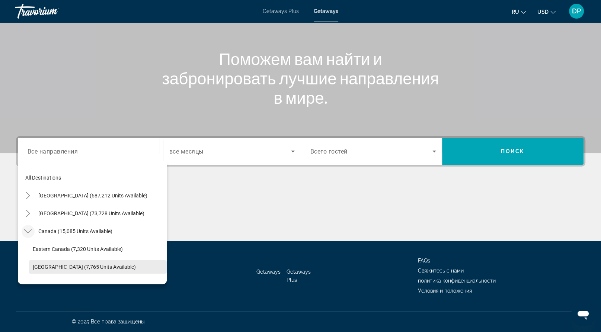
click at [75, 264] on span "[GEOGRAPHIC_DATA] (7,765 units available)" at bounding box center [84, 267] width 103 height 6
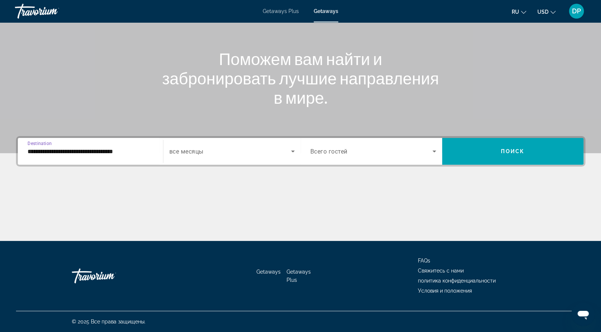
click at [380, 147] on span "Search widget" at bounding box center [372, 151] width 122 height 9
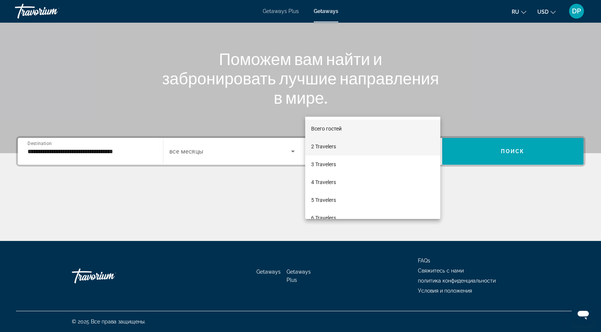
click at [332, 151] on span "2 Travelers" at bounding box center [323, 146] width 25 height 9
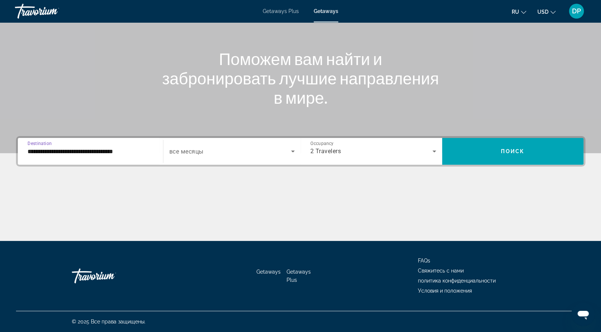
click at [92, 147] on input "**********" at bounding box center [91, 151] width 126 height 9
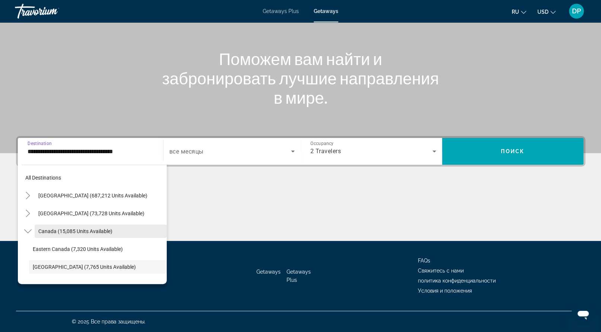
scroll to position [31, 0]
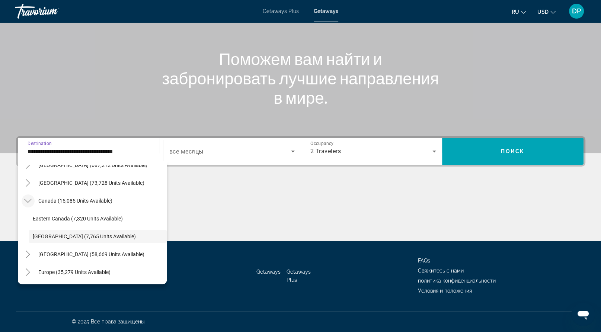
click at [32, 197] on icon "Toggle Canada (15,085 units available)" at bounding box center [27, 200] width 7 height 7
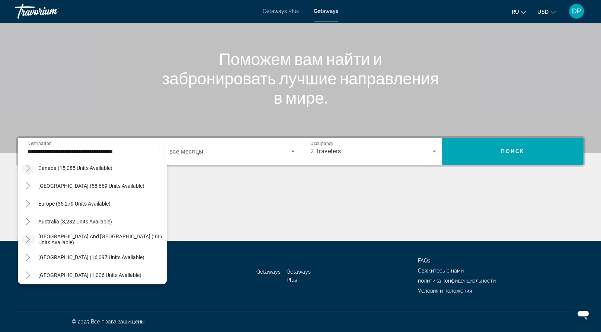
scroll to position [18, 0]
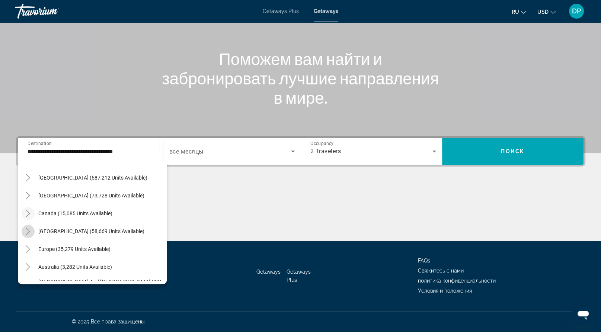
click at [32, 228] on icon "Toggle Caribbean & Atlantic Islands (58,669 units available)" at bounding box center [27, 231] width 7 height 7
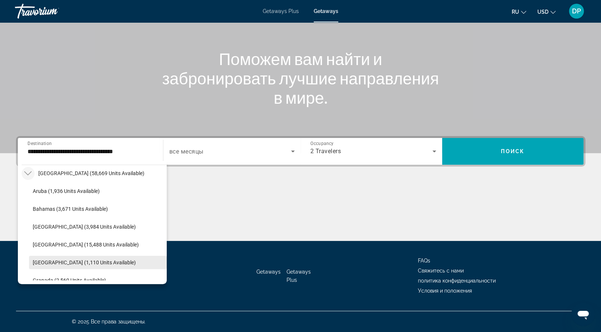
click at [89, 260] on span "[GEOGRAPHIC_DATA] (1,110 units available)" at bounding box center [84, 263] width 103 height 6
type input "**********"
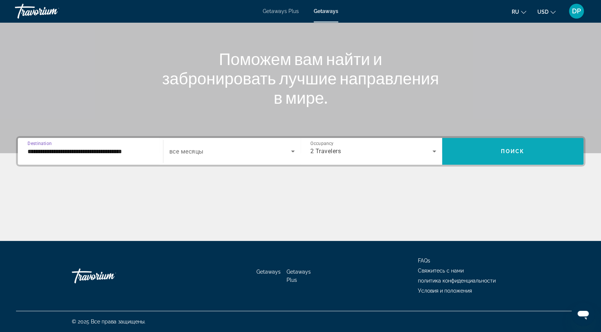
click at [494, 143] on span "Search widget" at bounding box center [512, 152] width 141 height 18
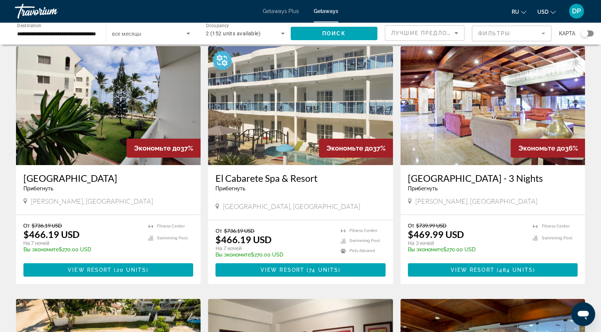
scroll to position [37, 0]
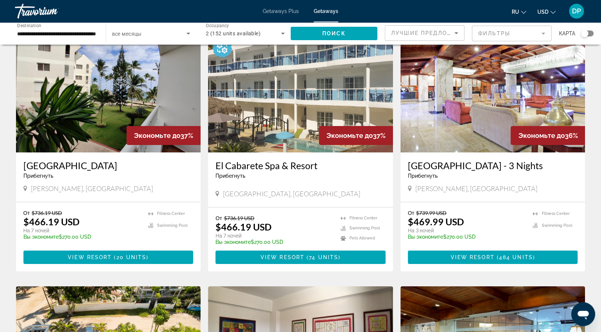
click at [465, 153] on img "Main content" at bounding box center [493, 93] width 185 height 119
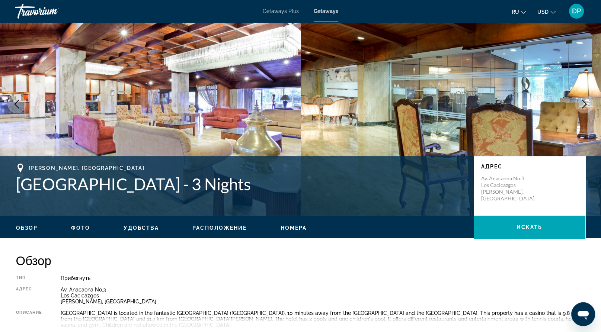
scroll to position [74, 0]
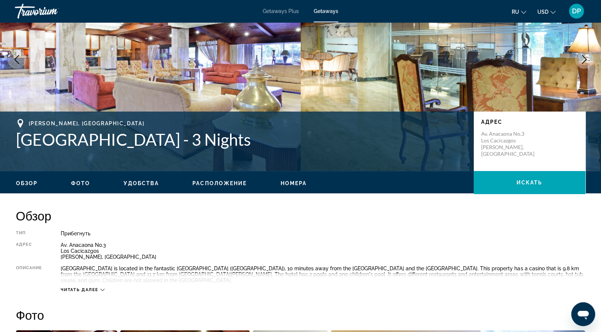
drag, startPoint x: 18, startPoint y: 192, endPoint x: 307, endPoint y: 198, distance: 289.4
click at [307, 164] on div "[GEOGRAPHIC_DATA][PERSON_NAME], [GEOGRAPHIC_DATA] [GEOGRAPHIC_DATA] - 3 Nights …" at bounding box center [300, 141] width 599 height 45
copy h1 "[GEOGRAPHIC_DATA]"
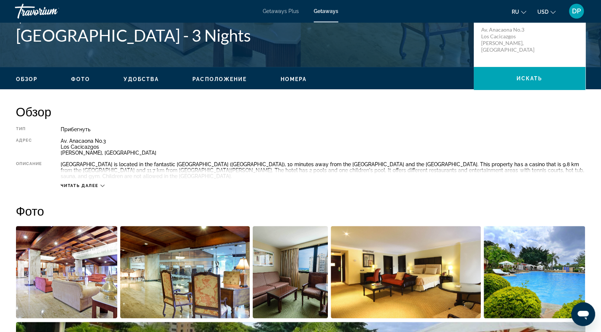
scroll to position [37, 0]
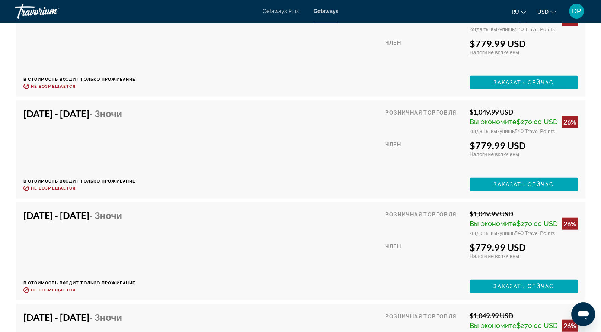
scroll to position [1676, 0]
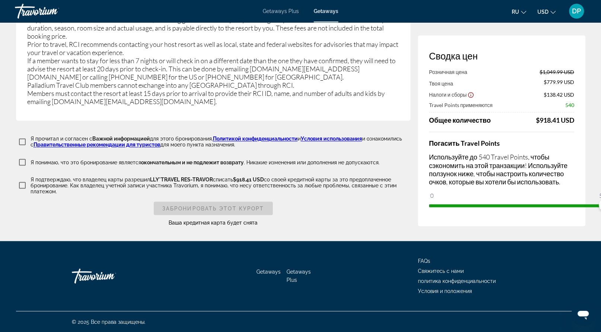
scroll to position [1452, 0]
drag, startPoint x: 32, startPoint y: 101, endPoint x: 225, endPoint y: 242, distance: 238.2
click at [228, 106] on div "If applicable, additional fees for some utilities, including gas and electricit…" at bounding box center [213, 61] width 372 height 90
click at [358, 121] on div "Важная информация Ограничения политики Минимальный возраст при регистрации Mini…" at bounding box center [213, 16] width 395 height 210
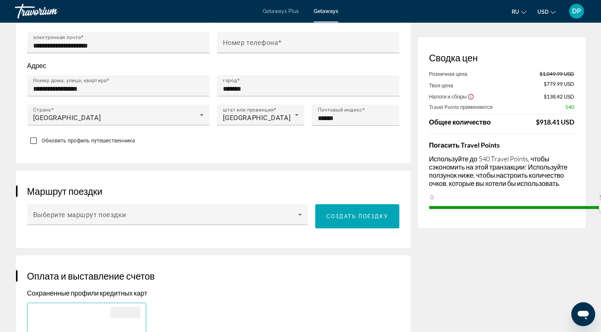
scroll to position [410, 0]
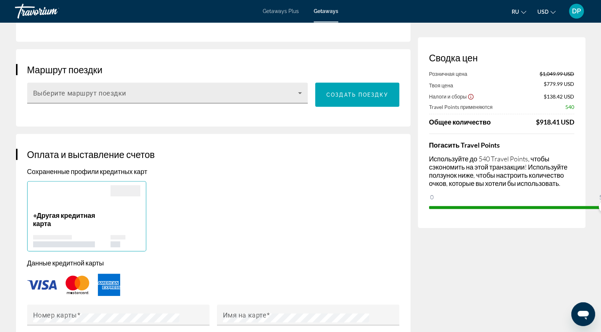
click at [217, 104] on div "Выберите маршрут поездки" at bounding box center [167, 93] width 269 height 21
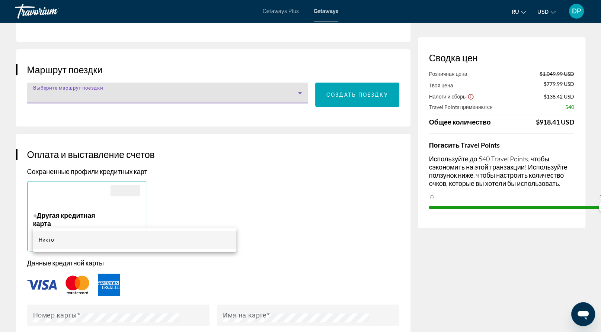
click at [217, 214] on div at bounding box center [300, 166] width 601 height 332
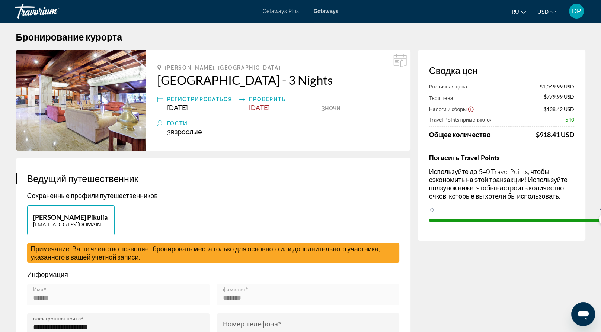
scroll to position [0, 0]
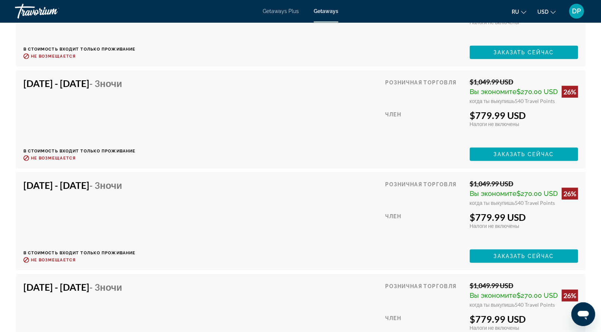
scroll to position [1643, 0]
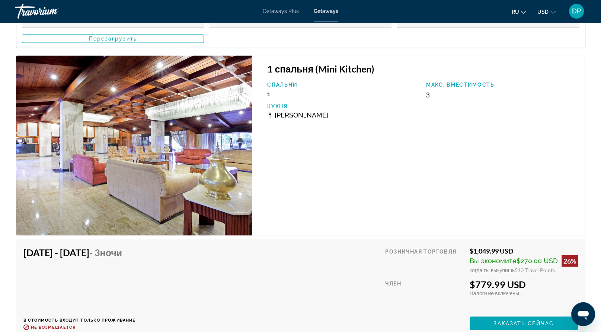
scroll to position [1047, 0]
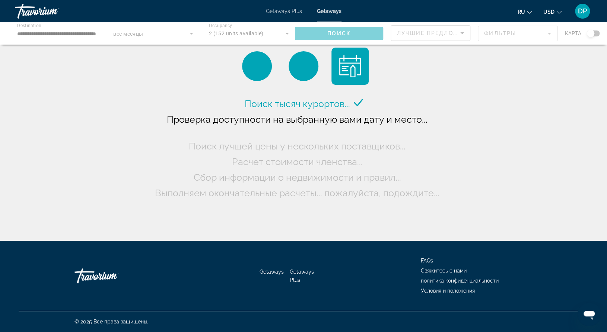
click at [61, 42] on div "Main content" at bounding box center [303, 33] width 607 height 22
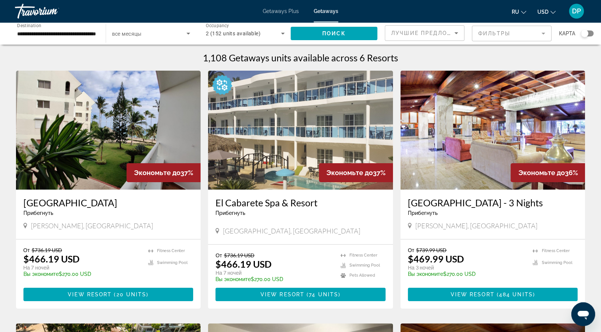
click at [77, 38] on input "**********" at bounding box center [56, 33] width 79 height 9
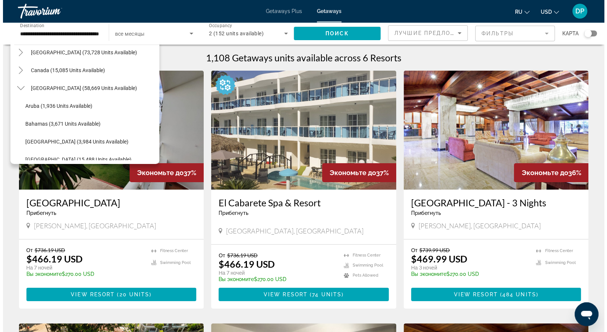
scroll to position [28, 0]
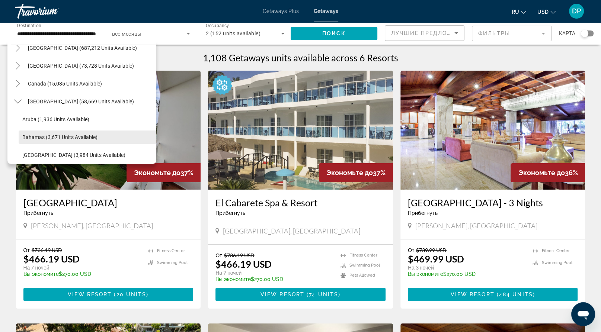
click at [57, 140] on span "Bahamas (3,671 units available)" at bounding box center [59, 137] width 75 height 6
type input "**********"
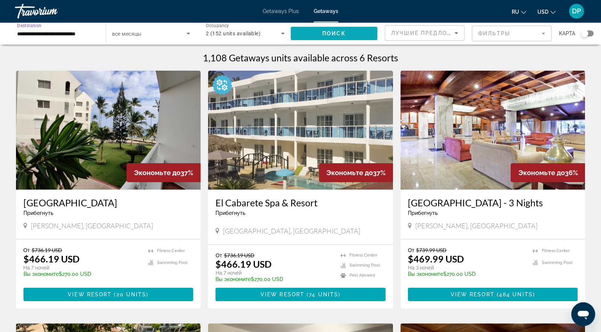
click at [331, 36] on span "Поиск" at bounding box center [333, 34] width 23 height 6
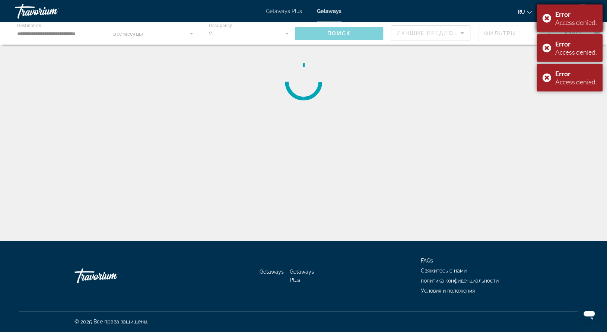
click at [537, 19] on div "Error Access denied." at bounding box center [570, 18] width 66 height 28
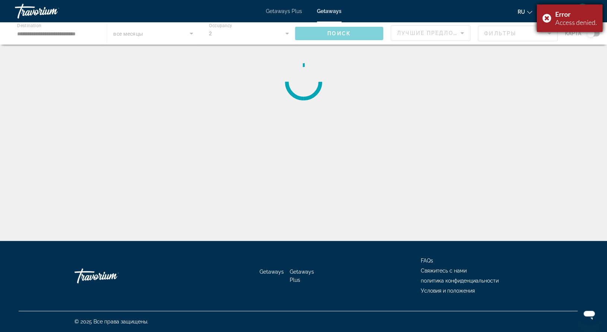
click at [537, 22] on div "Error Access denied." at bounding box center [570, 18] width 66 height 28
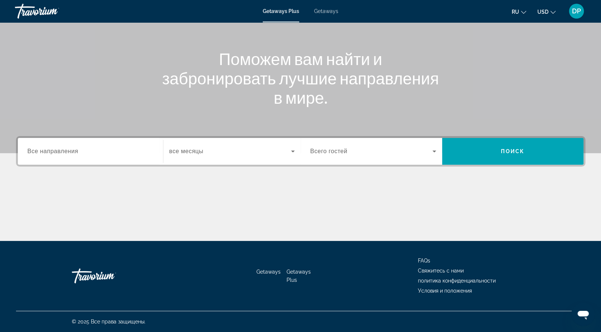
scroll to position [170, 0]
click at [77, 141] on div "Search widget" at bounding box center [91, 151] width 126 height 21
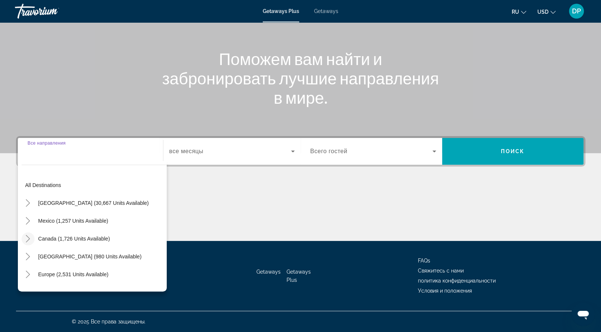
click at [32, 235] on icon "Toggle Canada (1,726 units available)" at bounding box center [27, 238] width 7 height 7
click at [32, 253] on icon "Toggle Caribbean & Atlantic Islands (980 units available)" at bounding box center [27, 256] width 7 height 7
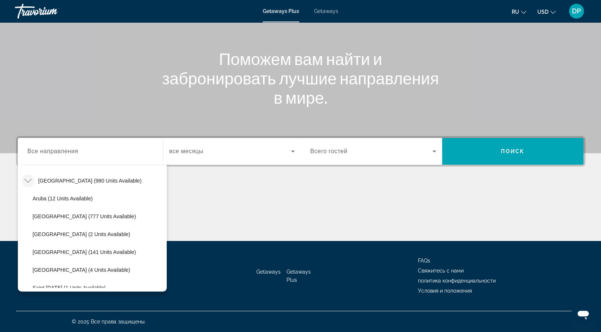
click at [32, 177] on icon "Toggle Caribbean & Atlantic Islands (980 units available)" at bounding box center [27, 180] width 7 height 7
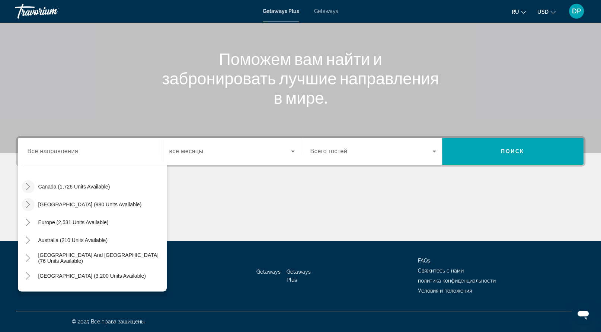
scroll to position [39, 0]
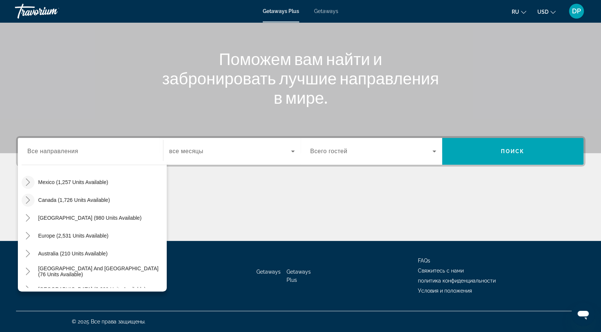
click at [30, 179] on icon "Toggle Mexico (1,257 units available)" at bounding box center [28, 182] width 4 height 7
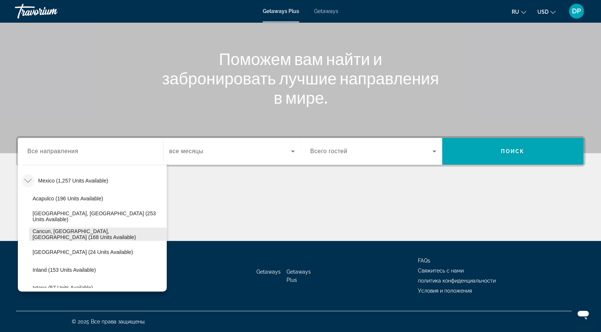
click at [76, 229] on span "Cancun, [GEOGRAPHIC_DATA], [GEOGRAPHIC_DATA] (168 units available)" at bounding box center [98, 235] width 130 height 12
type input "**********"
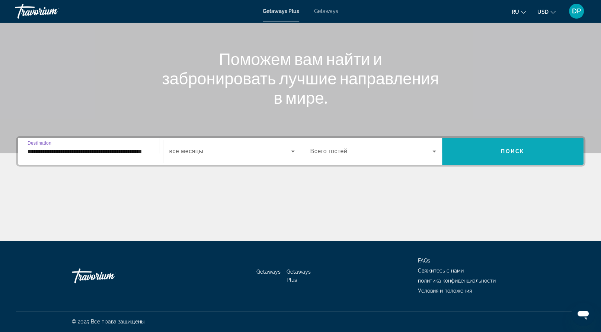
click at [466, 143] on span "Search widget" at bounding box center [512, 152] width 141 height 18
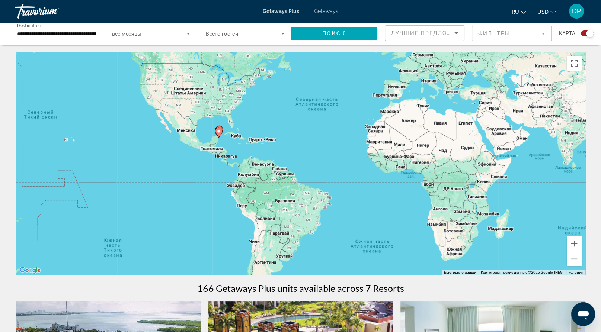
drag, startPoint x: 181, startPoint y: 211, endPoint x: 214, endPoint y: 168, distance: 55.0
click at [214, 168] on div "Чтобы активировать перетаскивание с помощью клавиатуры, нажмите Alt + Ввод. Пос…" at bounding box center [301, 163] width 570 height 223
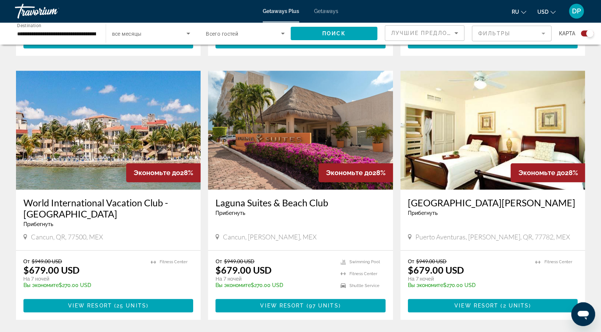
scroll to position [559, 0]
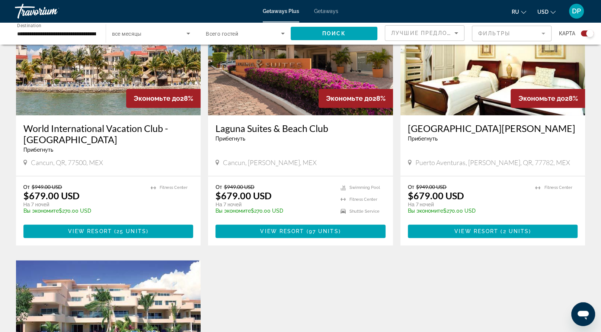
click at [538, 14] on span "USD" at bounding box center [543, 12] width 11 height 6
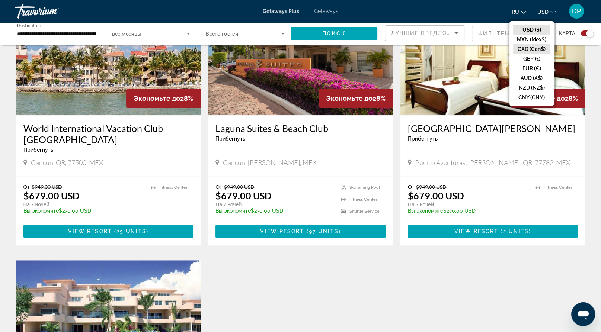
click at [516, 54] on button "CAD (Can$)" at bounding box center [531, 49] width 37 height 10
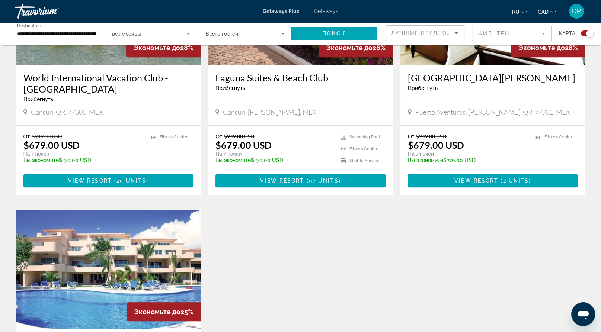
scroll to position [670, 0]
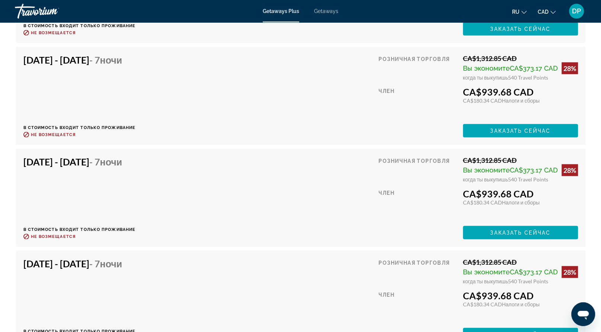
scroll to position [1452, 0]
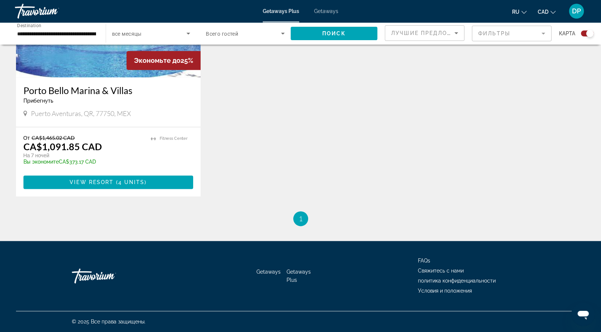
scroll to position [1005, 0]
click at [98, 77] on img "Main content" at bounding box center [108, 17] width 185 height 119
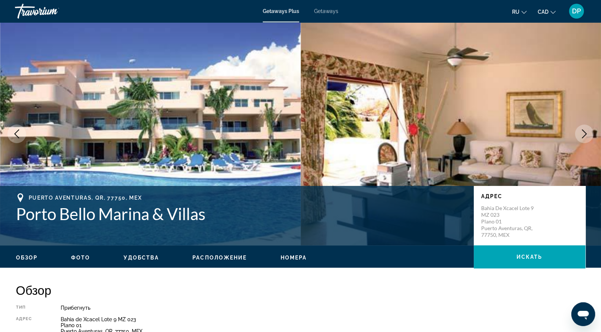
click at [333, 11] on span "Getaways" at bounding box center [326, 11] width 24 height 6
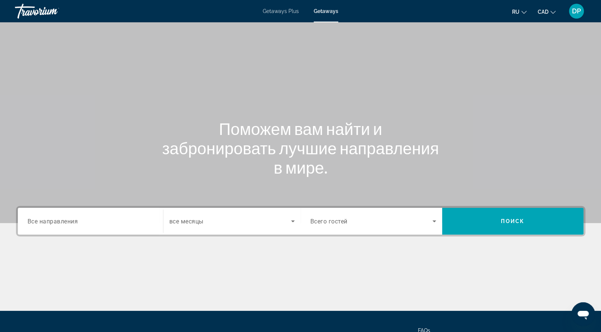
click at [74, 232] on div "Search widget" at bounding box center [91, 221] width 126 height 21
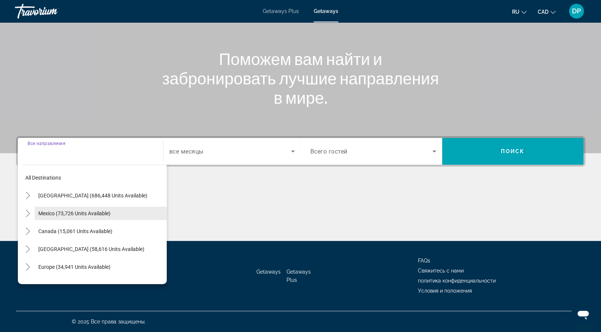
scroll to position [170, 0]
click at [32, 210] on icon "Toggle Mexico (73,726 units available)" at bounding box center [27, 213] width 7 height 7
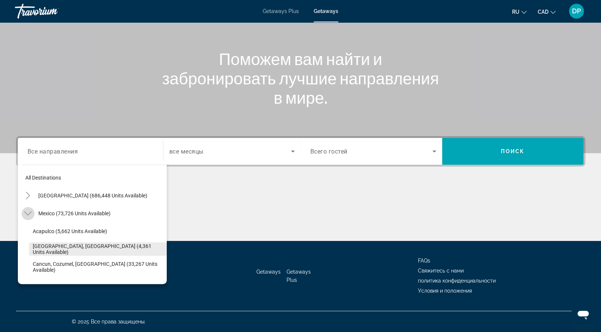
scroll to position [40, 0]
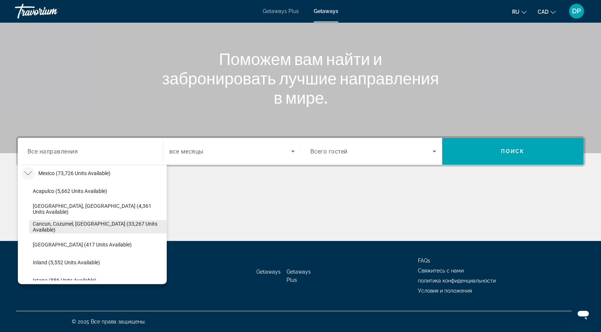
click at [51, 221] on span "Cancun, Cozumel, Riviera Maya (33,267 units available)" at bounding box center [98, 227] width 130 height 12
type input "**********"
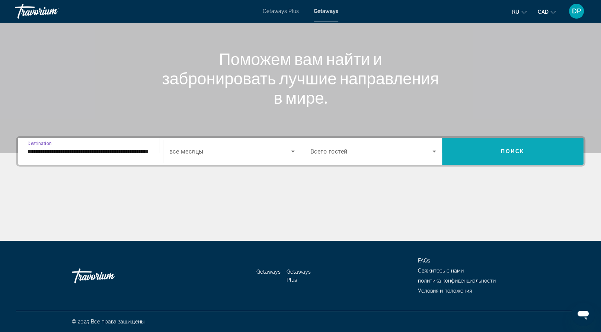
click at [469, 143] on span "Search widget" at bounding box center [512, 152] width 141 height 18
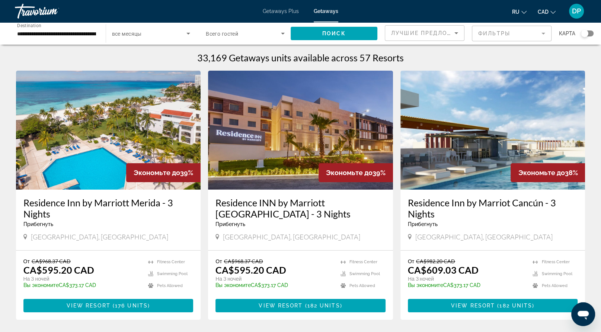
click at [230, 37] on span "Всего гостей" at bounding box center [222, 34] width 32 height 6
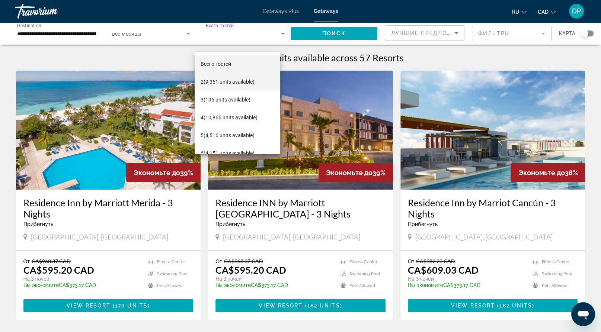
click at [227, 80] on span "2 (9,361 units available)" at bounding box center [228, 81] width 54 height 9
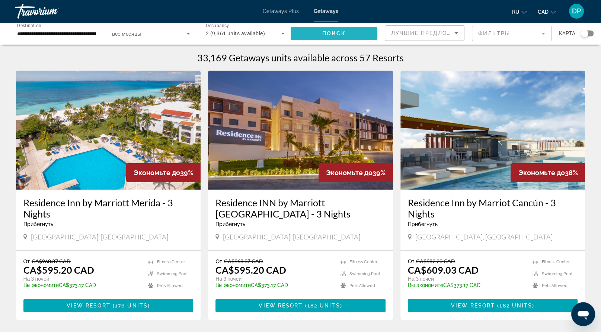
click at [327, 36] on span "Поиск" at bounding box center [333, 34] width 23 height 6
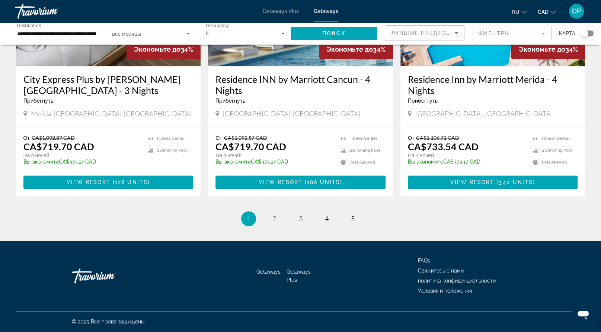
scroll to position [1005, 0]
click at [481, 66] on img "Main content" at bounding box center [493, 6] width 185 height 119
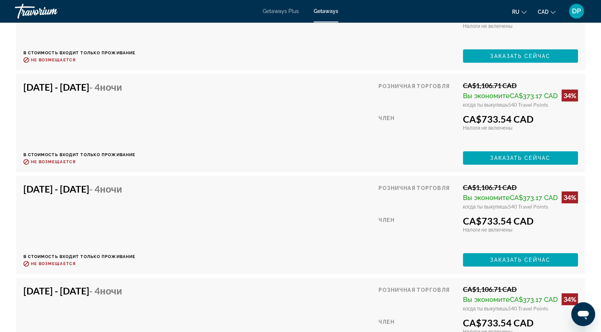
scroll to position [2420, 0]
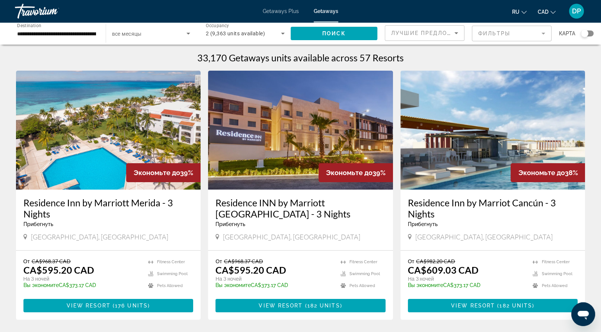
click at [271, 14] on span "Getaways Plus" at bounding box center [281, 11] width 36 height 6
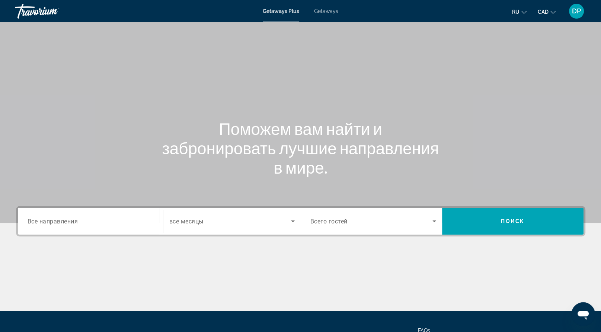
click at [60, 232] on div "Search widget" at bounding box center [91, 221] width 126 height 21
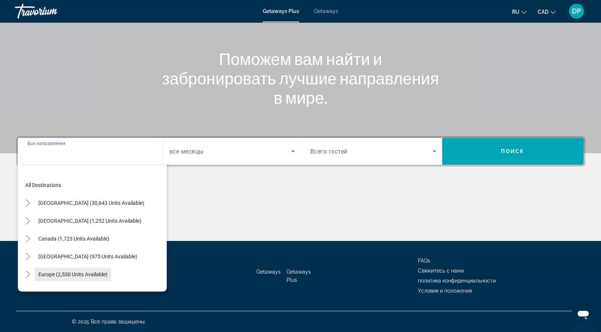
scroll to position [170, 0]
click at [32, 217] on icon "Toggle Mexico (1,252 units available)" at bounding box center [27, 220] width 7 height 7
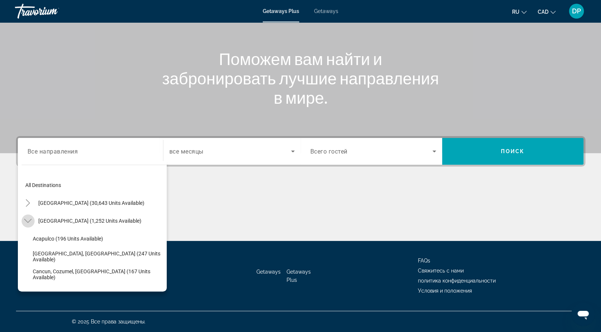
scroll to position [40, 0]
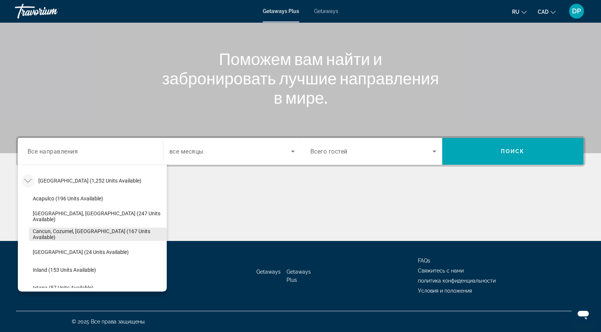
click at [70, 229] on span "Cancun, Cozumel, Riviera Maya (167 units available)" at bounding box center [98, 235] width 130 height 12
type input "**********"
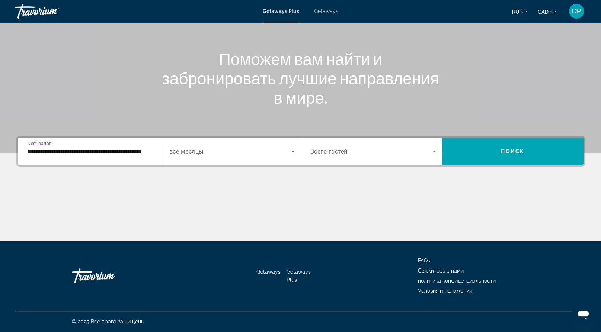
click at [384, 147] on span "Search widget" at bounding box center [372, 151] width 122 height 9
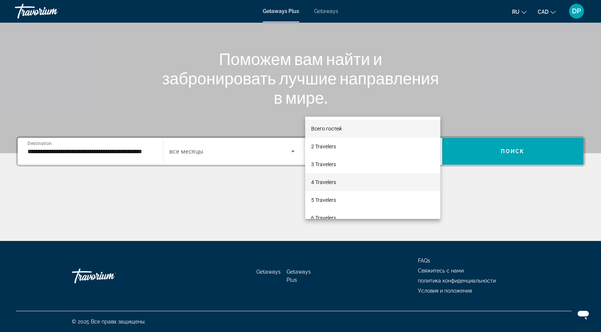
scroll to position [0, 0]
click at [495, 101] on div at bounding box center [300, 166] width 601 height 332
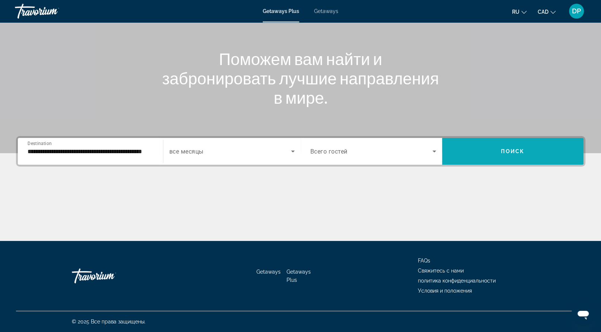
click at [497, 143] on span "Search widget" at bounding box center [512, 152] width 141 height 18
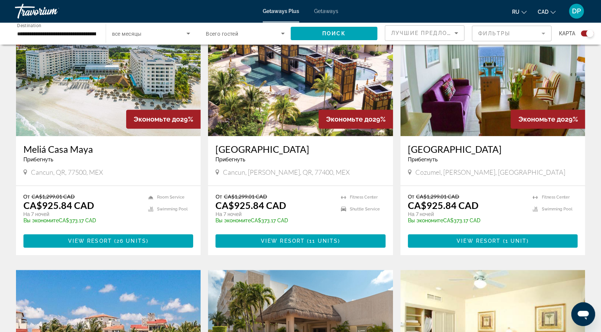
scroll to position [298, 0]
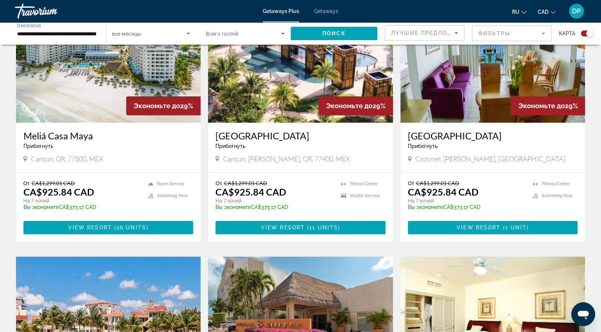
click at [102, 119] on img "Main content" at bounding box center [108, 63] width 185 height 119
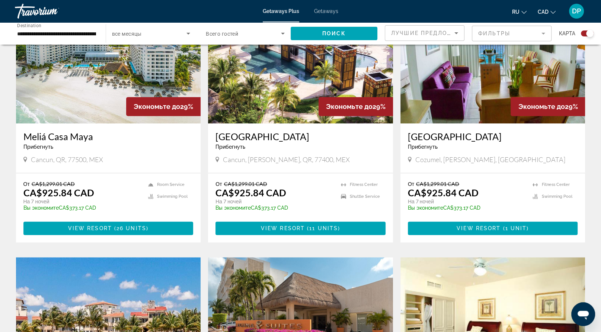
scroll to position [298, 0]
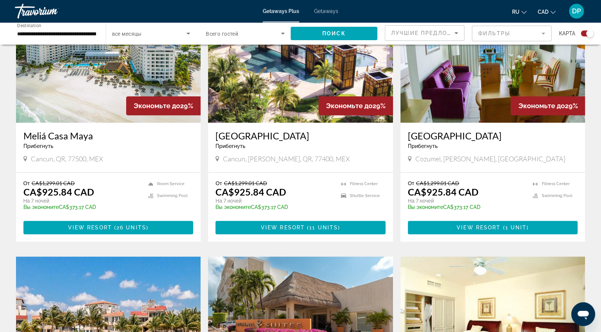
drag, startPoint x: 31, startPoint y: 188, endPoint x: 121, endPoint y: 186, distance: 89.7
click at [102, 149] on div "Прибегнуть - Это курорт только для взрослых" at bounding box center [108, 146] width 170 height 6
click at [109, 123] on img "Main content" at bounding box center [108, 63] width 185 height 119
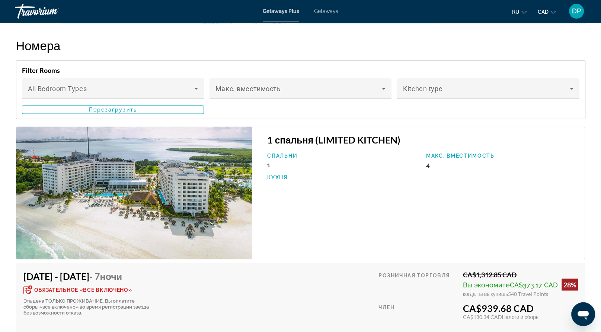
scroll to position [1191, 0]
